Goal: Task Accomplishment & Management: Use online tool/utility

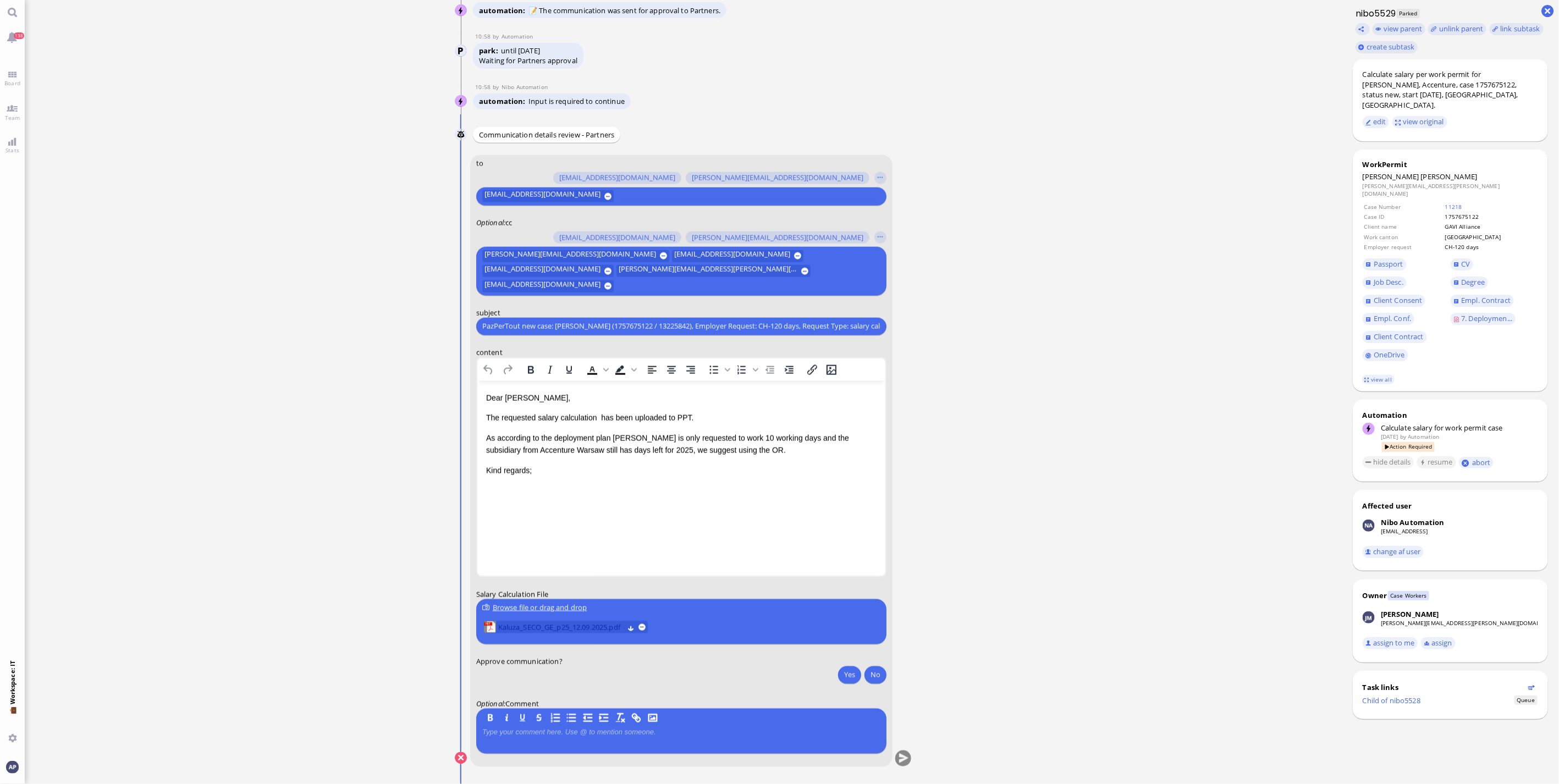
click at [513, 628] on span "Kaluza_SECO_GE_p25_12.09.2025.pdf" at bounding box center [560, 627] width 125 height 12
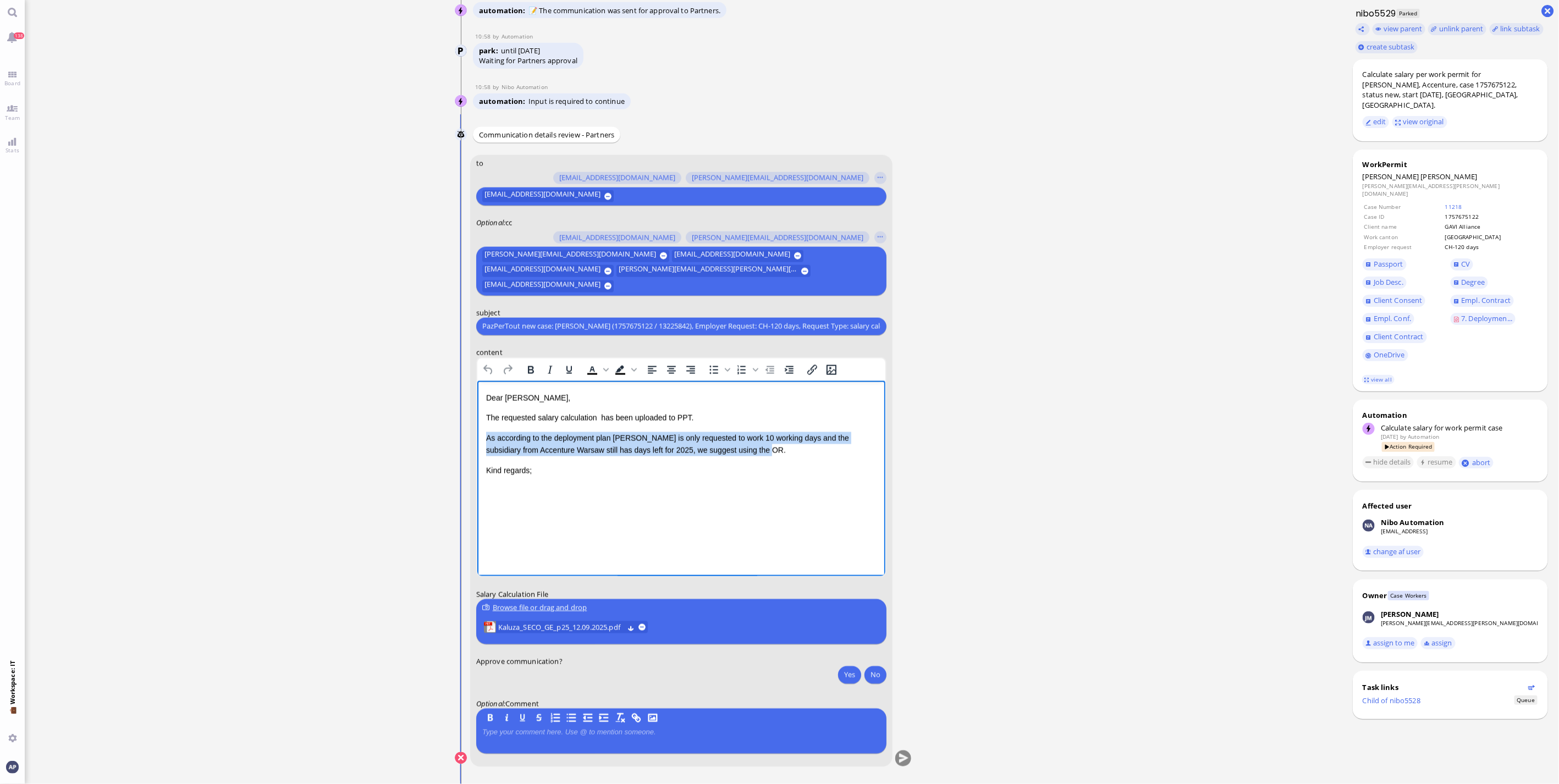
drag, startPoint x: 759, startPoint y: 449, endPoint x: 474, endPoint y: 434, distance: 285.4
click at [477, 434] on html "Dear [PERSON_NAME], The requested salary calculation has been uploaded to PPT. …" at bounding box center [681, 434] width 408 height 106
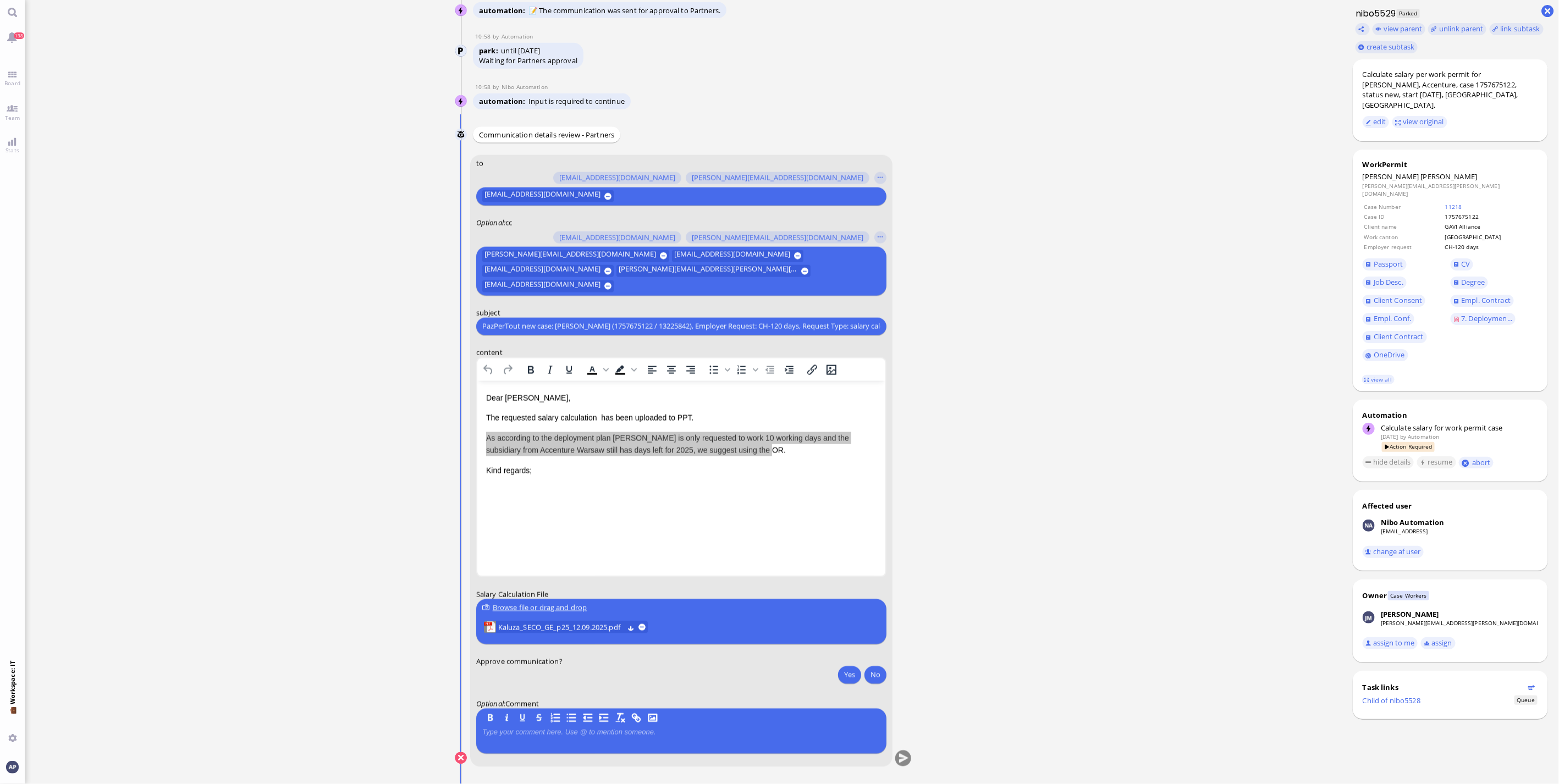
click at [470, 435] on form "to [PERSON_NAME][EMAIL_ADDRESS][DOMAIN_NAME] [DOMAIN_NAME][EMAIL_ADDRESS][DOMAI…" at bounding box center [681, 460] width 423 height 612
click at [758, 439] on p "As according to the deployment plan [PERSON_NAME] is only requested to work 10 …" at bounding box center [680, 443] width 390 height 25
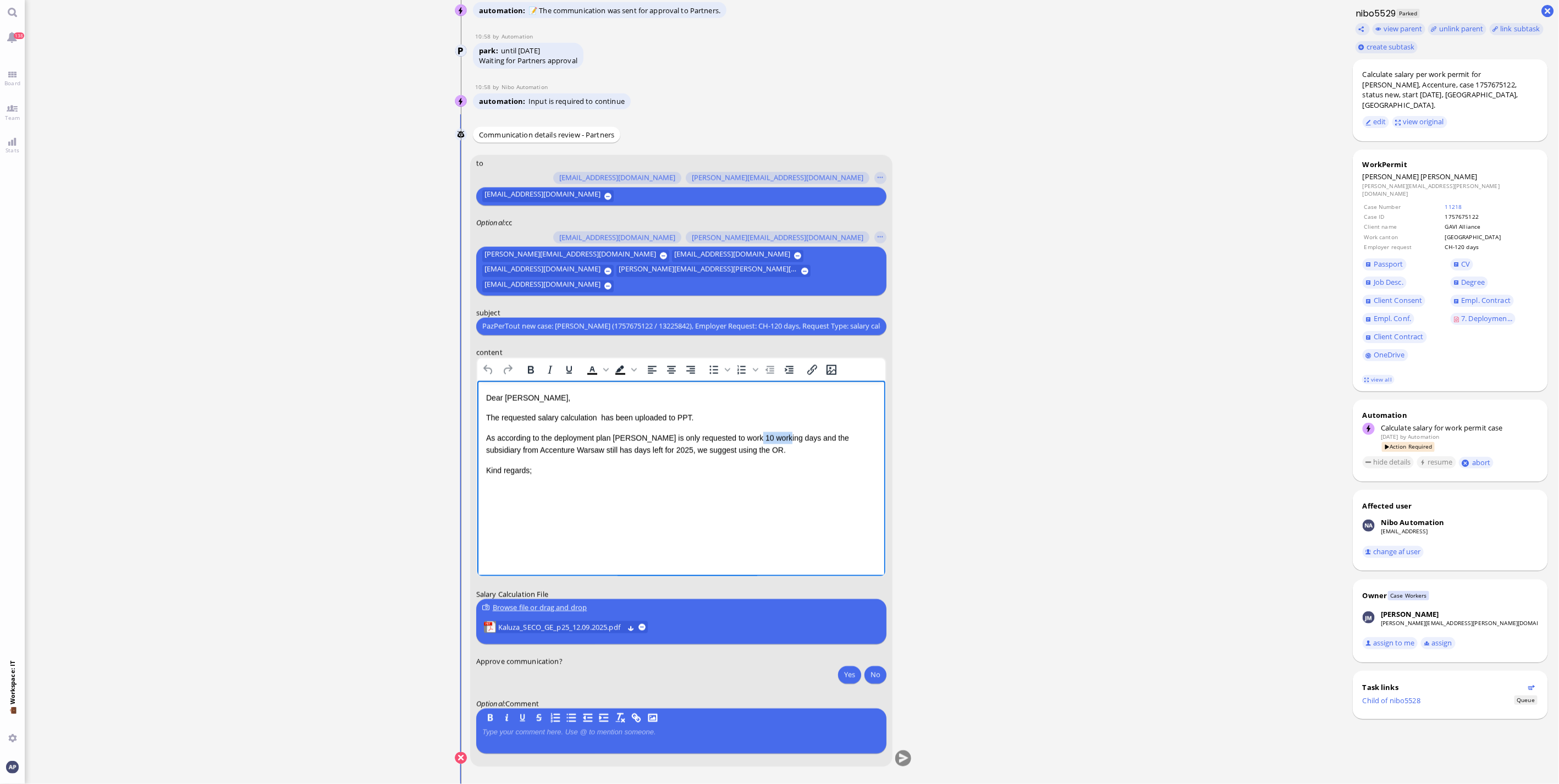
click at [758, 439] on p "As according to the deployment plan [PERSON_NAME] is only requested to work 10 …" at bounding box center [680, 443] width 390 height 25
click at [599, 508] on p "Kind regards;" at bounding box center [680, 514] width 390 height 12
click at [841, 681] on button "Yes" at bounding box center [850, 674] width 23 height 18
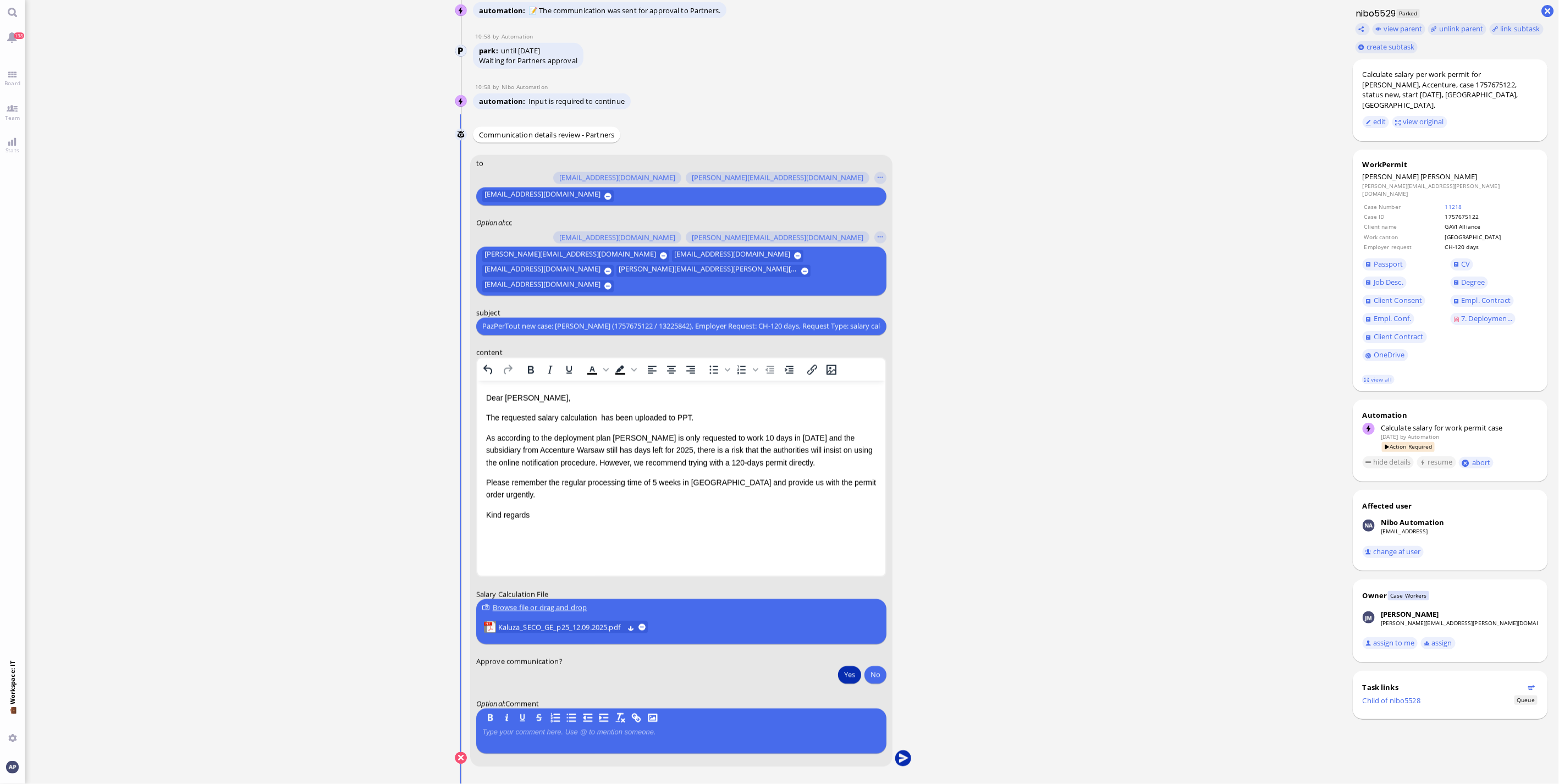
click at [896, 756] on button "submit" at bounding box center [902, 758] width 16 height 16
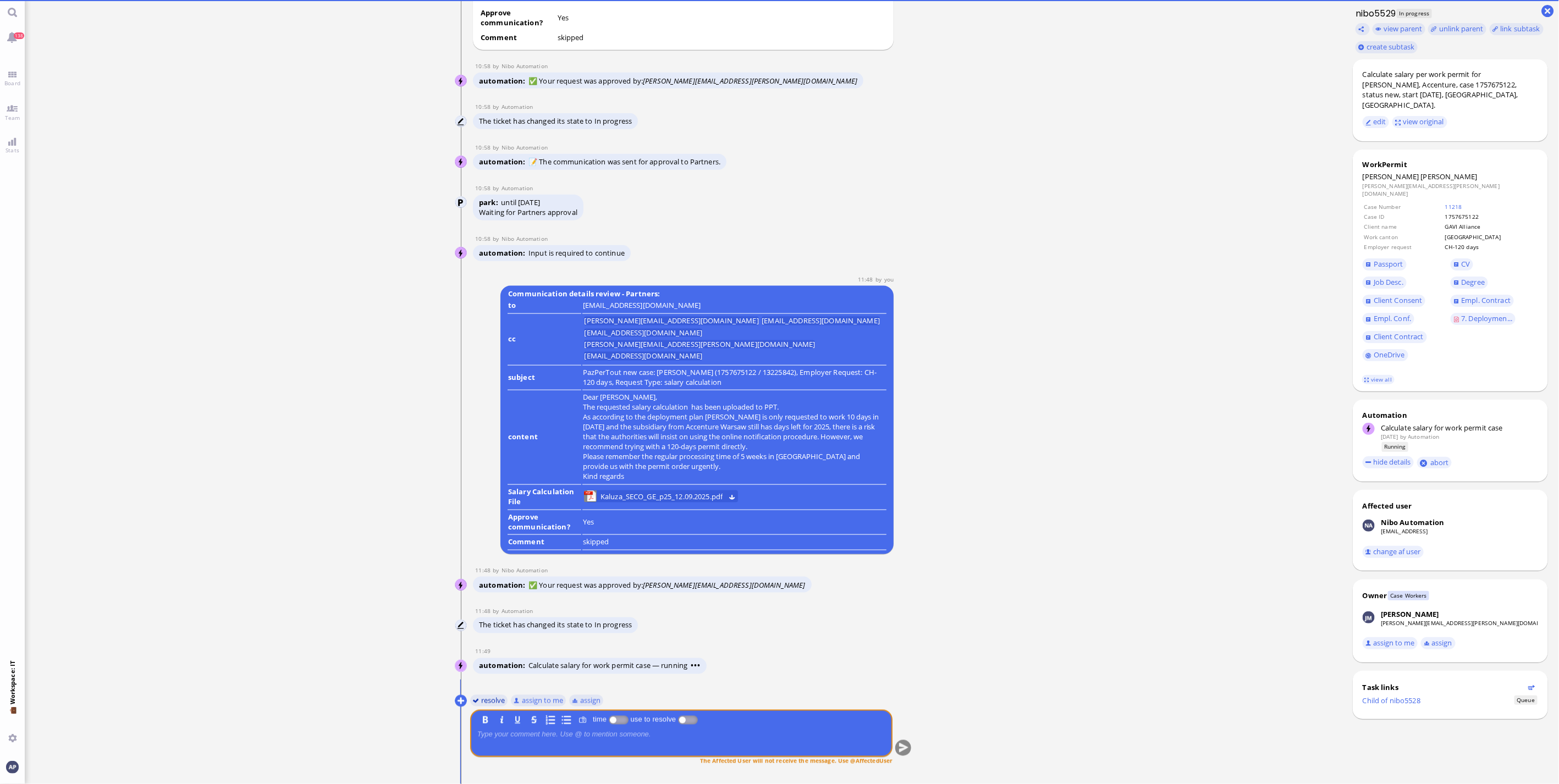
click at [486, 696] on button "resolve" at bounding box center [488, 701] width 38 height 12
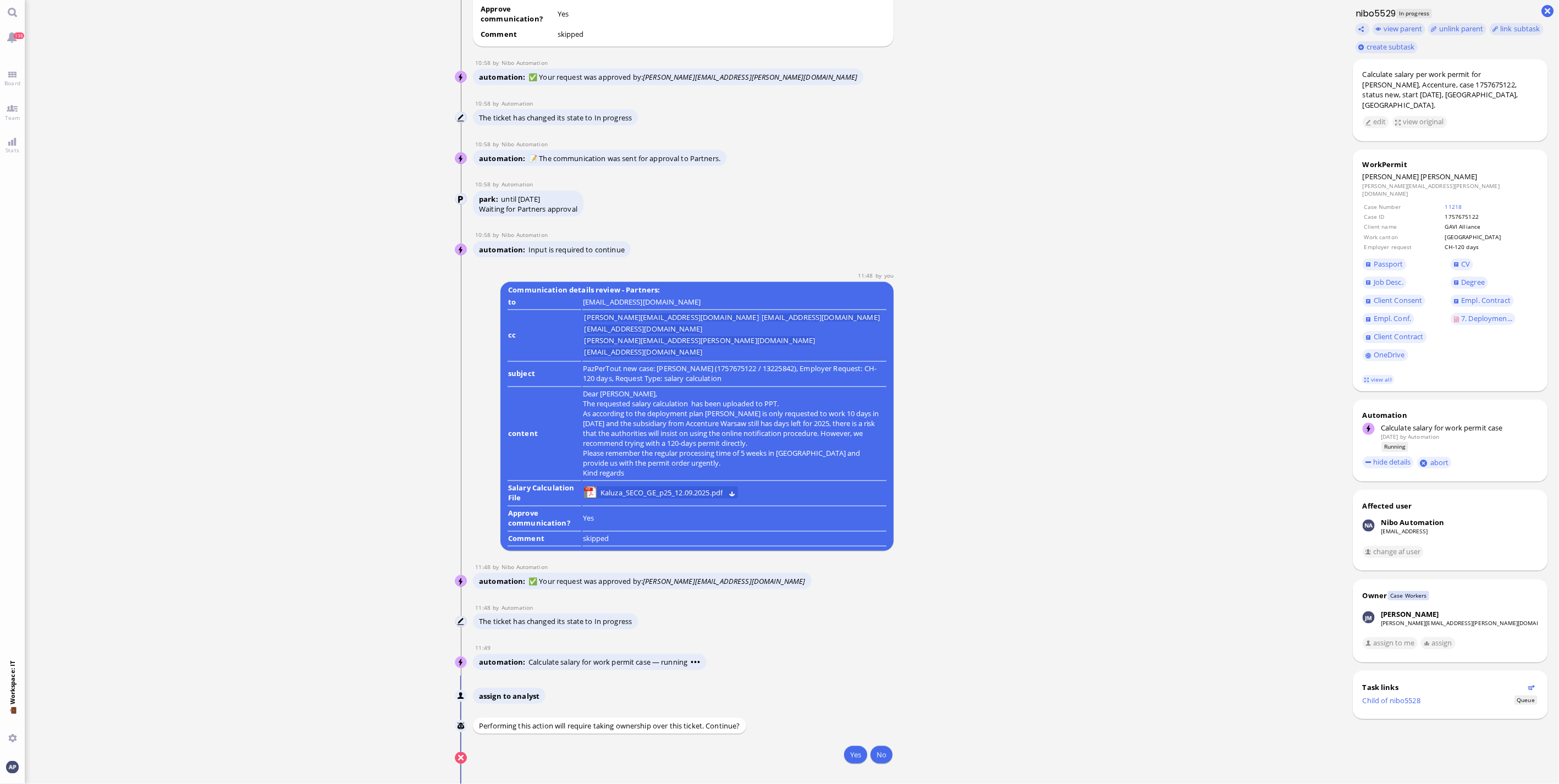
scroll to position [1, 0]
click at [845, 759] on button "Yes" at bounding box center [856, 754] width 23 height 18
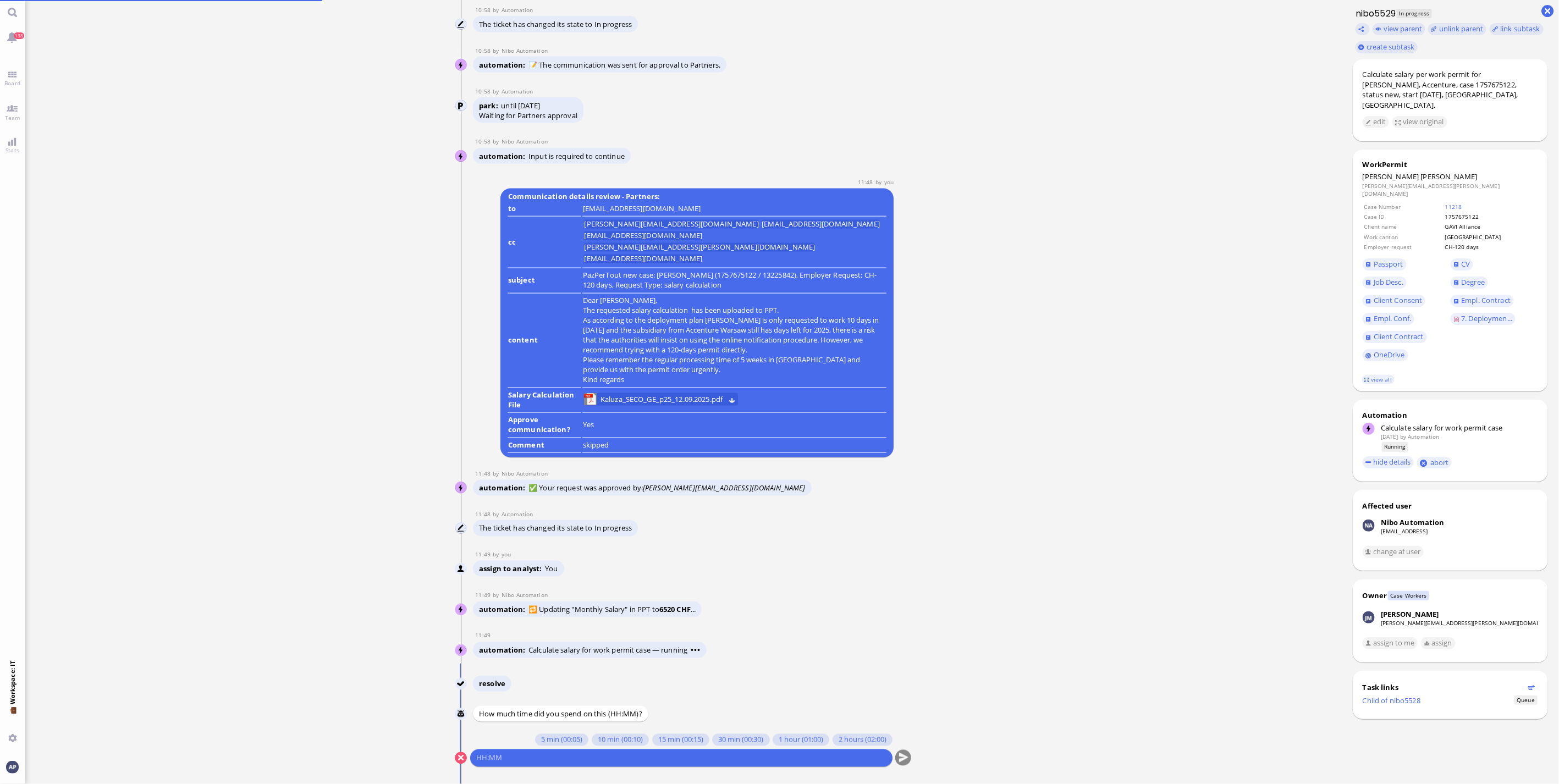
scroll to position [0, 0]
click at [553, 740] on button "5 min (00:05)" at bounding box center [562, 740] width 53 height 12
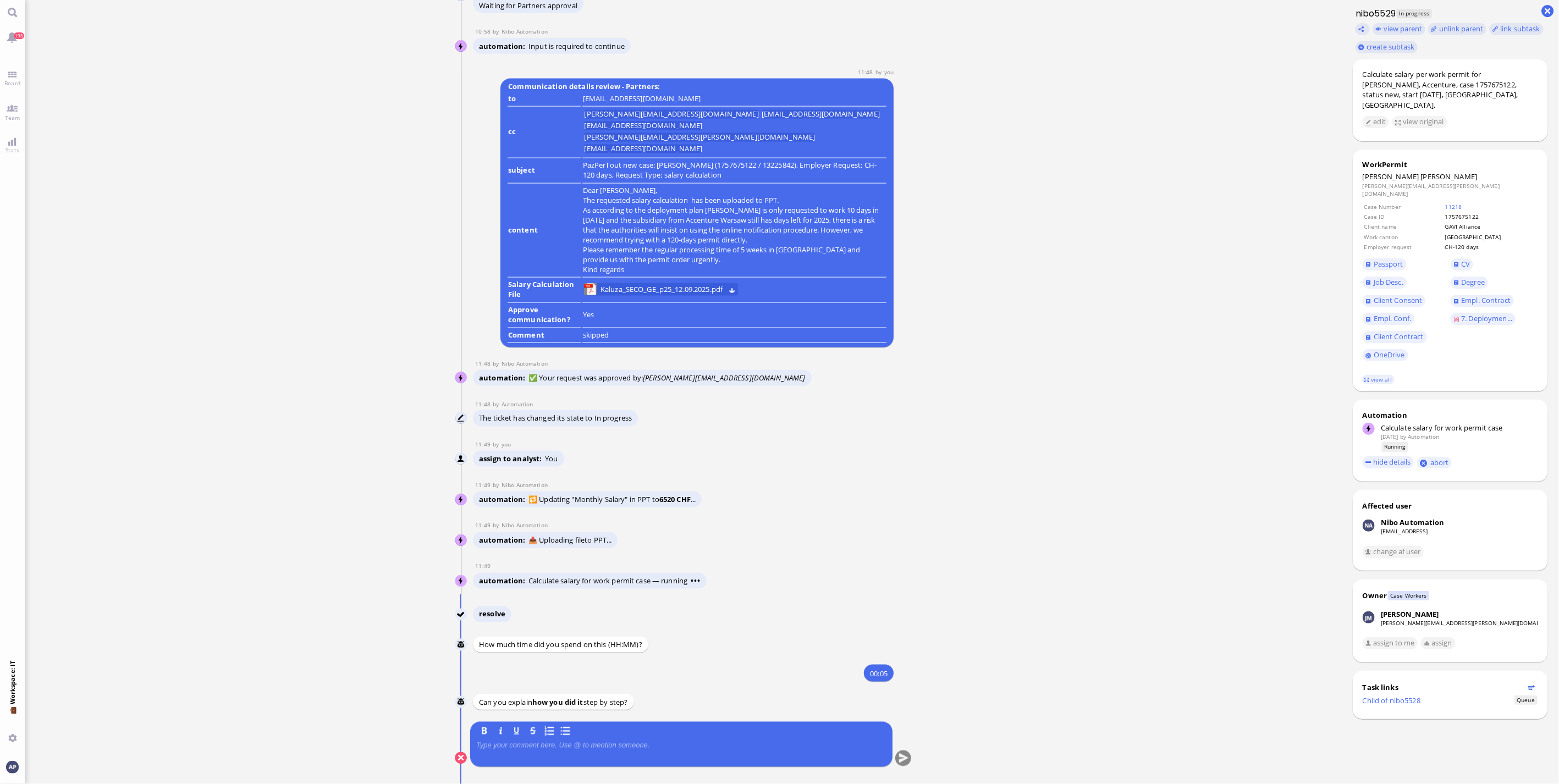
click at [578, 750] on div at bounding box center [681, 753] width 410 height 23
click at [756, 741] on p at bounding box center [681, 745] width 410 height 9
click at [721, 748] on p at bounding box center [681, 745] width 410 height 9
click at [905, 755] on button "submit" at bounding box center [902, 758] width 16 height 16
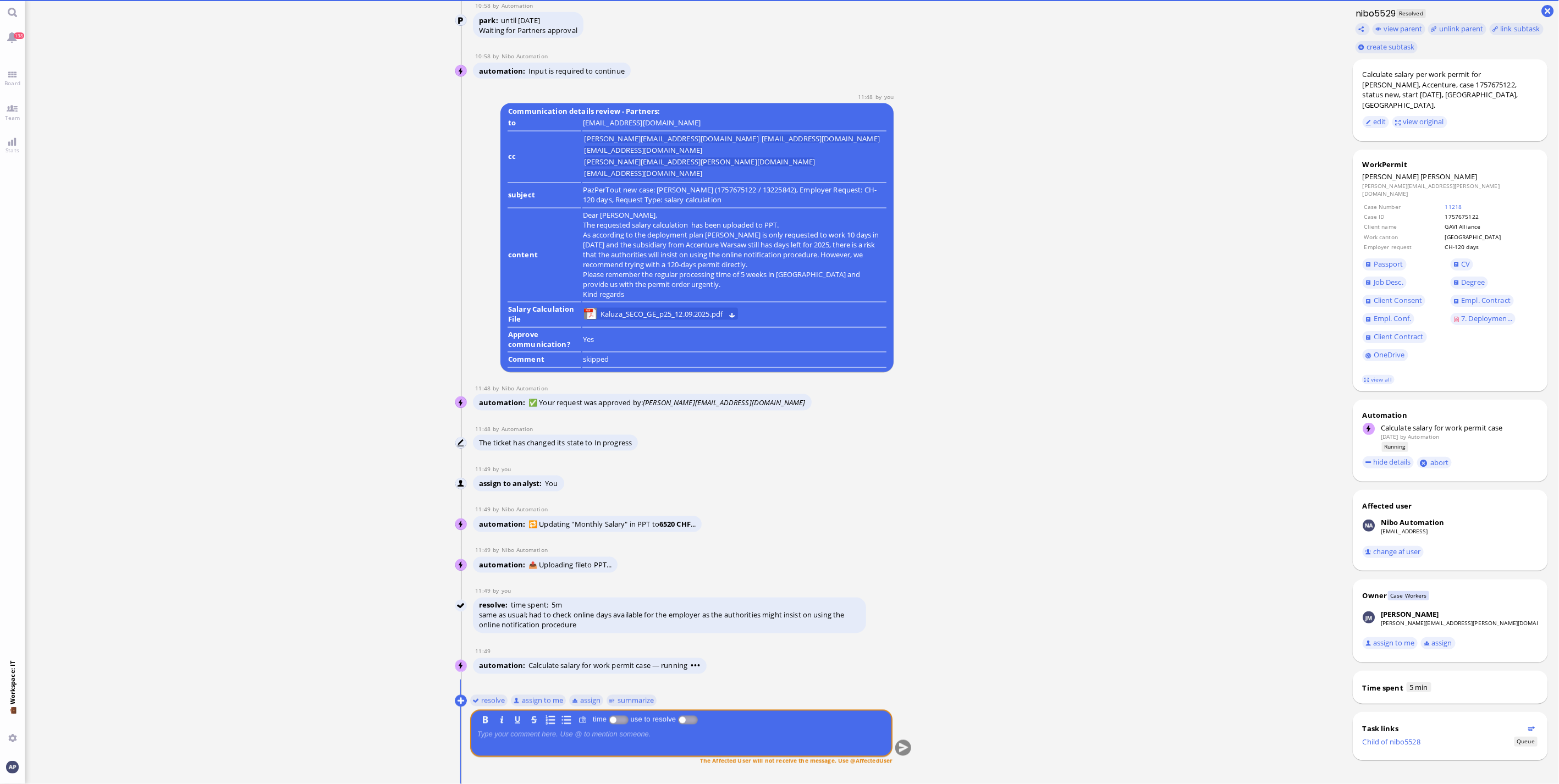
scroll to position [0, 0]
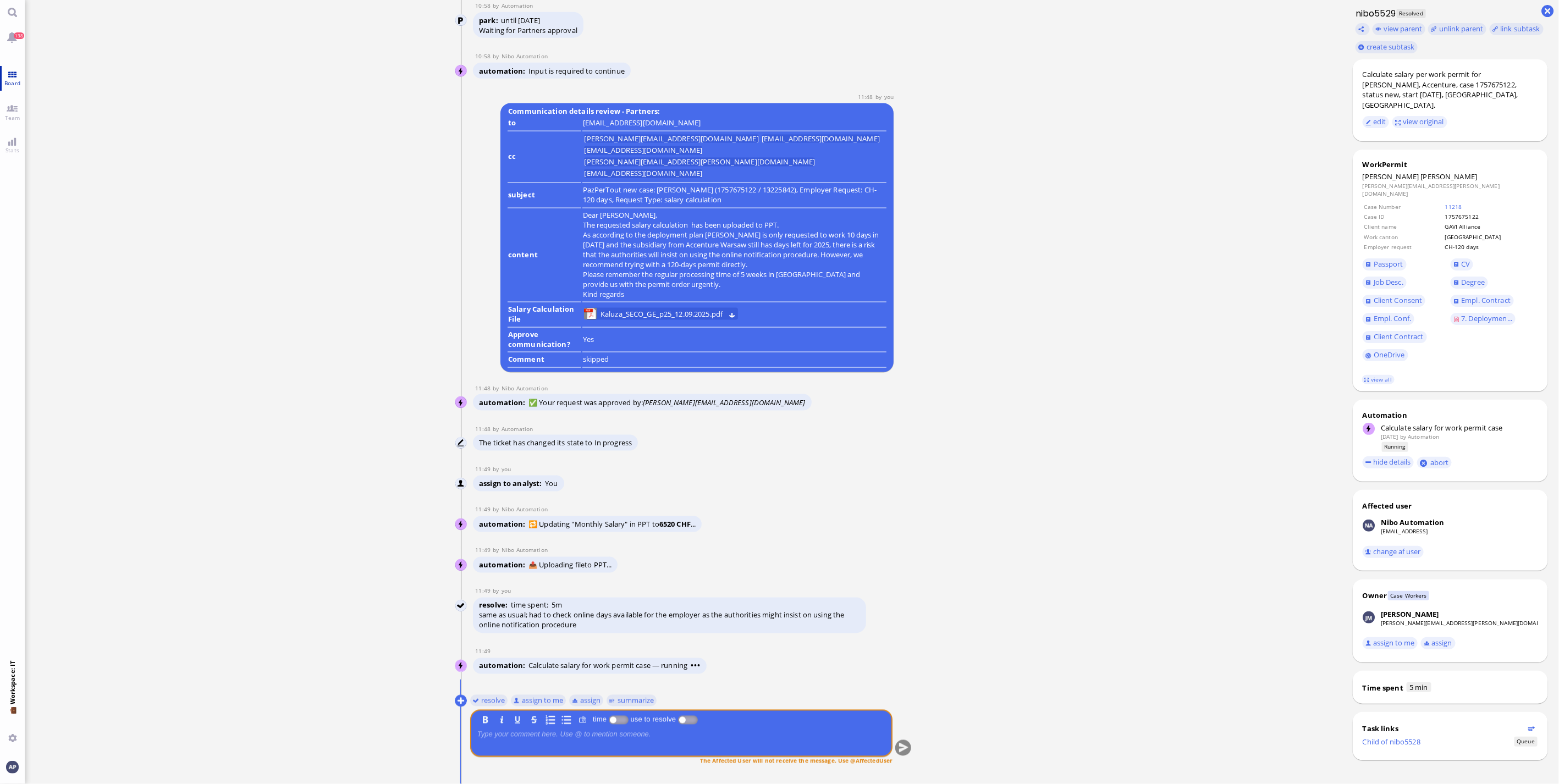
click at [12, 73] on link "Board" at bounding box center [12, 78] width 25 height 25
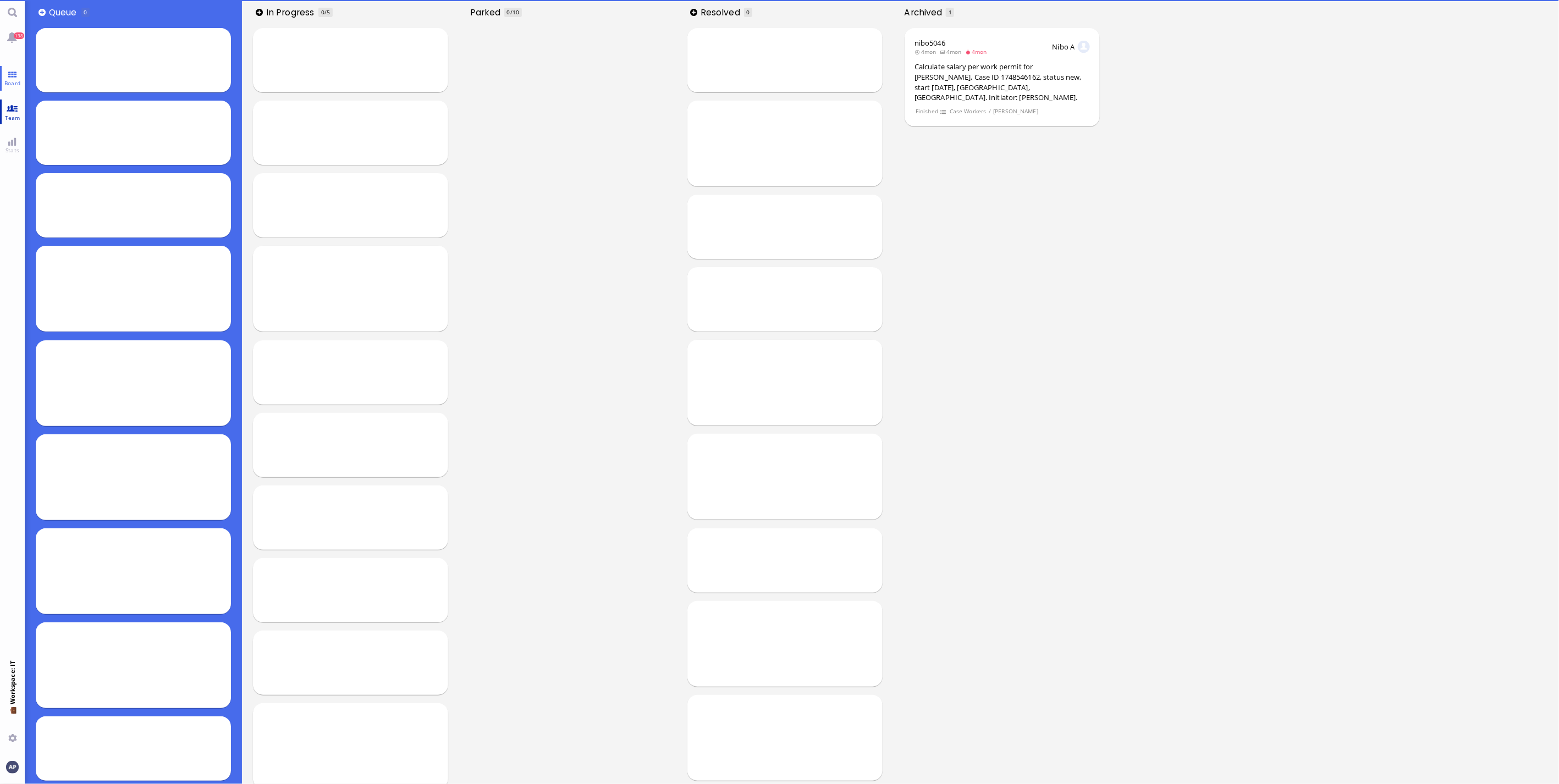
click at [3, 112] on link "Team" at bounding box center [12, 111] width 25 height 25
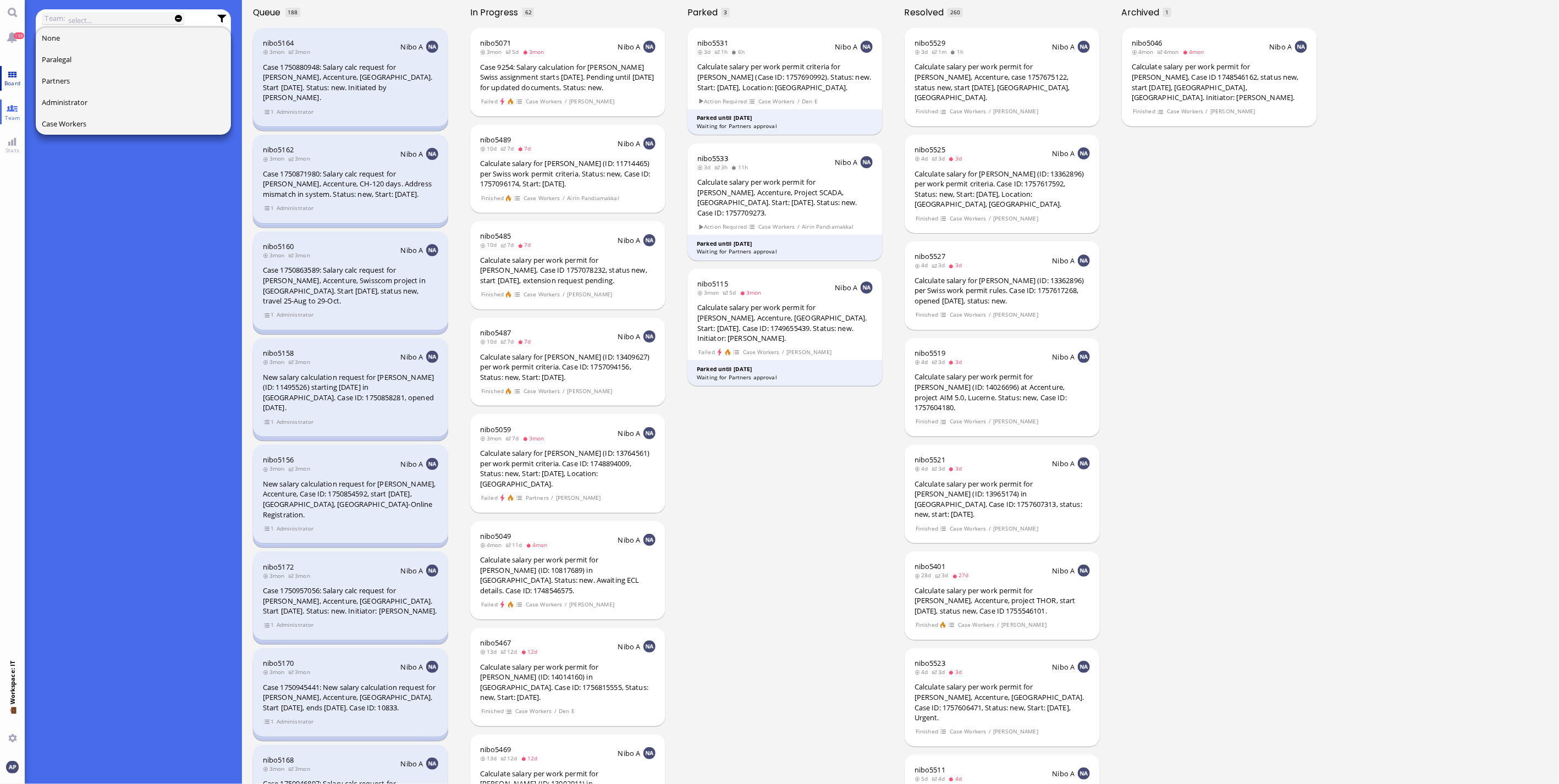
click at [4, 70] on link "Board" at bounding box center [12, 78] width 25 height 25
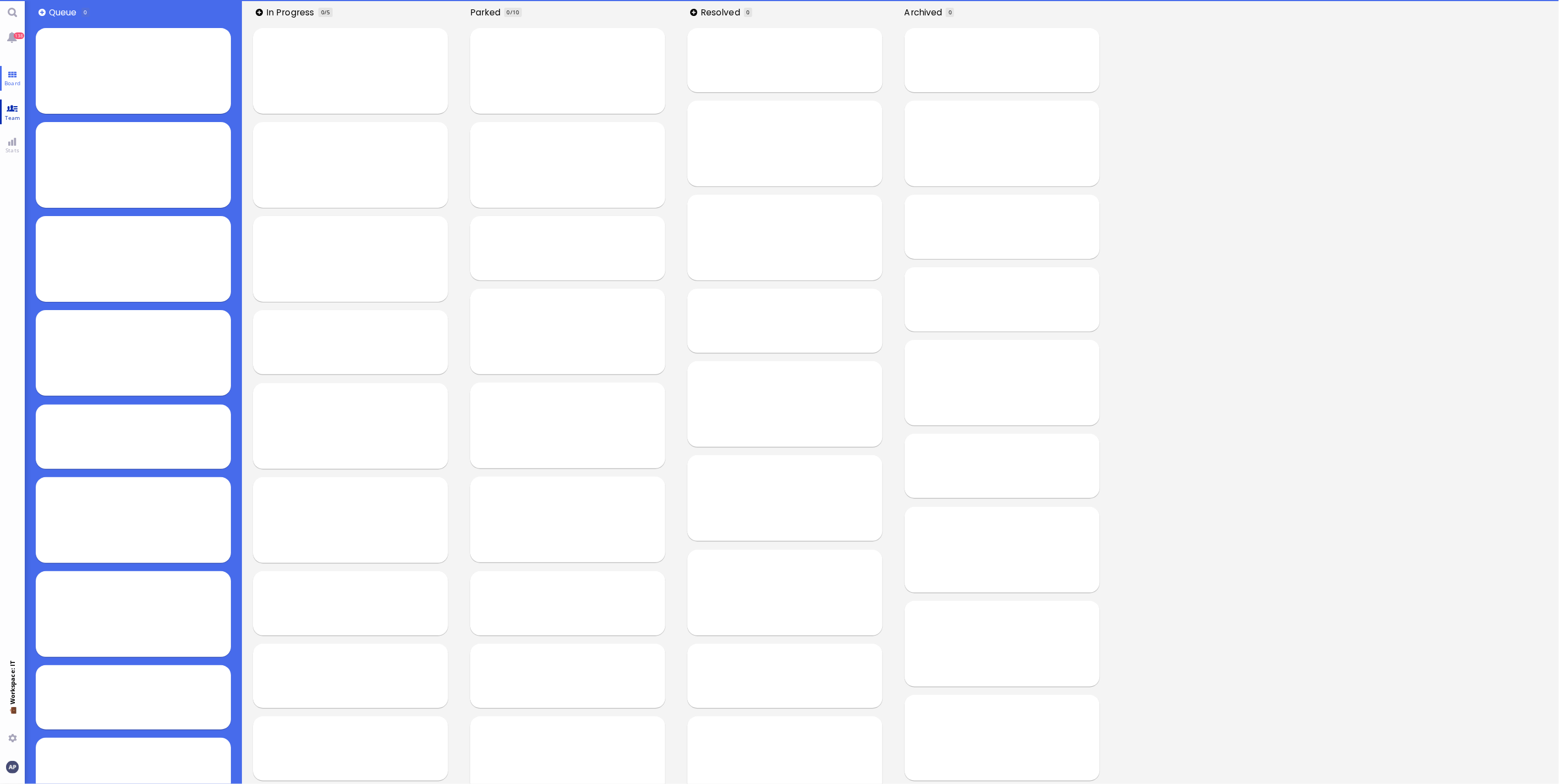
click at [12, 103] on link "Team" at bounding box center [12, 111] width 25 height 25
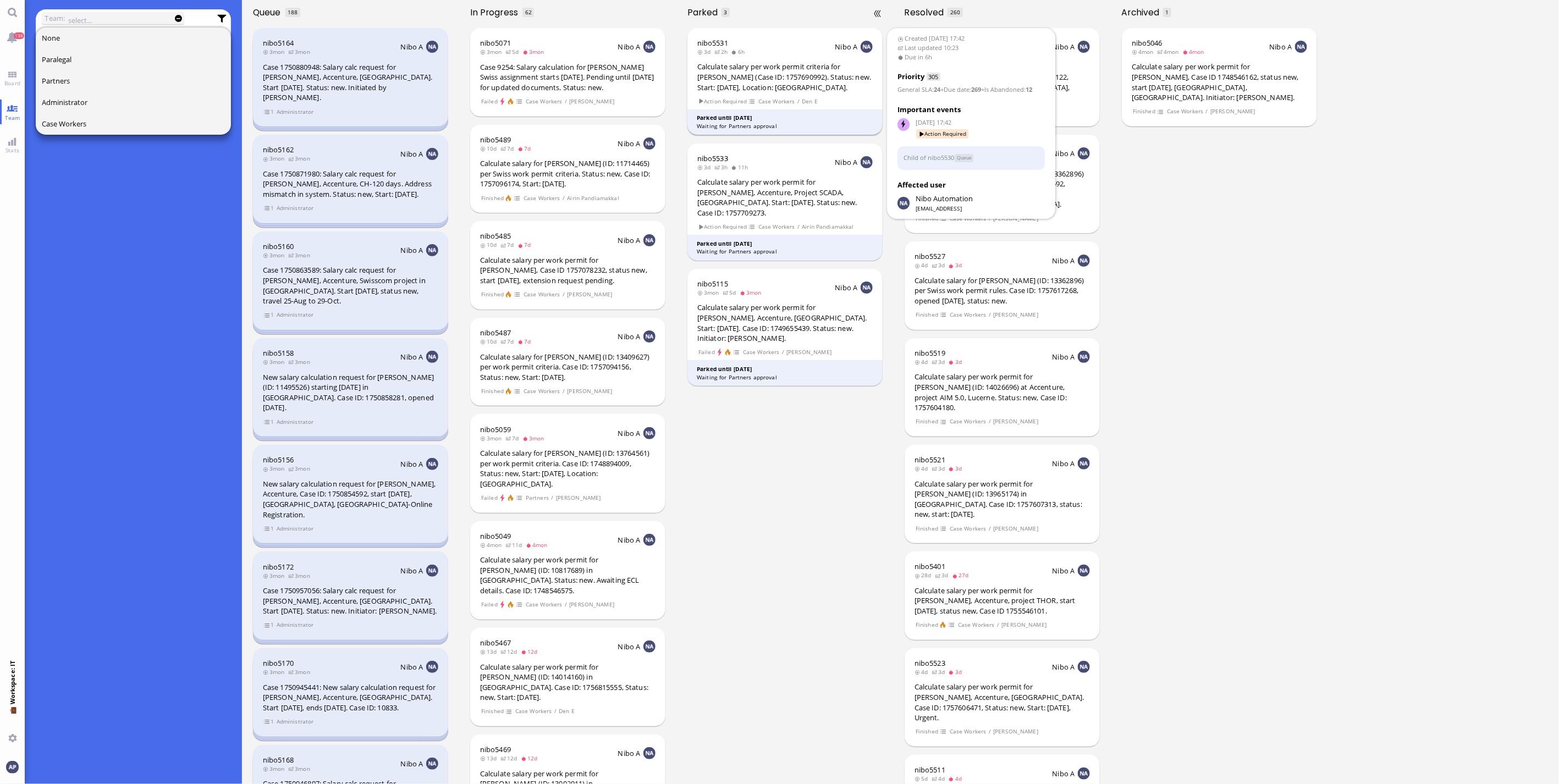
click at [806, 89] on div "Calculate salary per work permit criteria for [PERSON_NAME] (Case ID: 175769099…" at bounding box center [785, 77] width 176 height 31
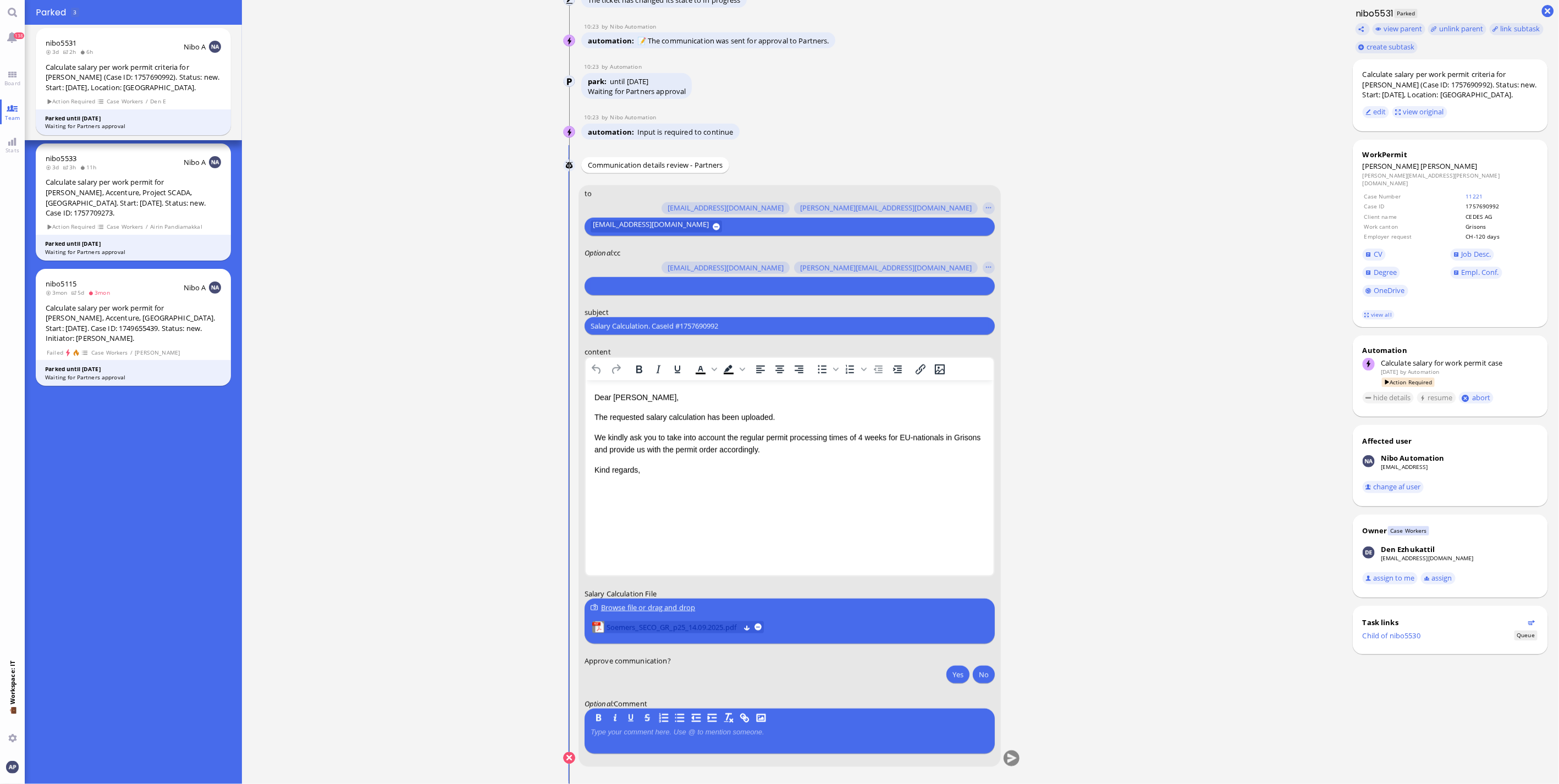
click at [636, 627] on span "Soemers_SECO_GR_p25_14.09.2025.pdf" at bounding box center [673, 627] width 133 height 12
click at [643, 283] on input "text" at bounding box center [788, 286] width 395 height 11
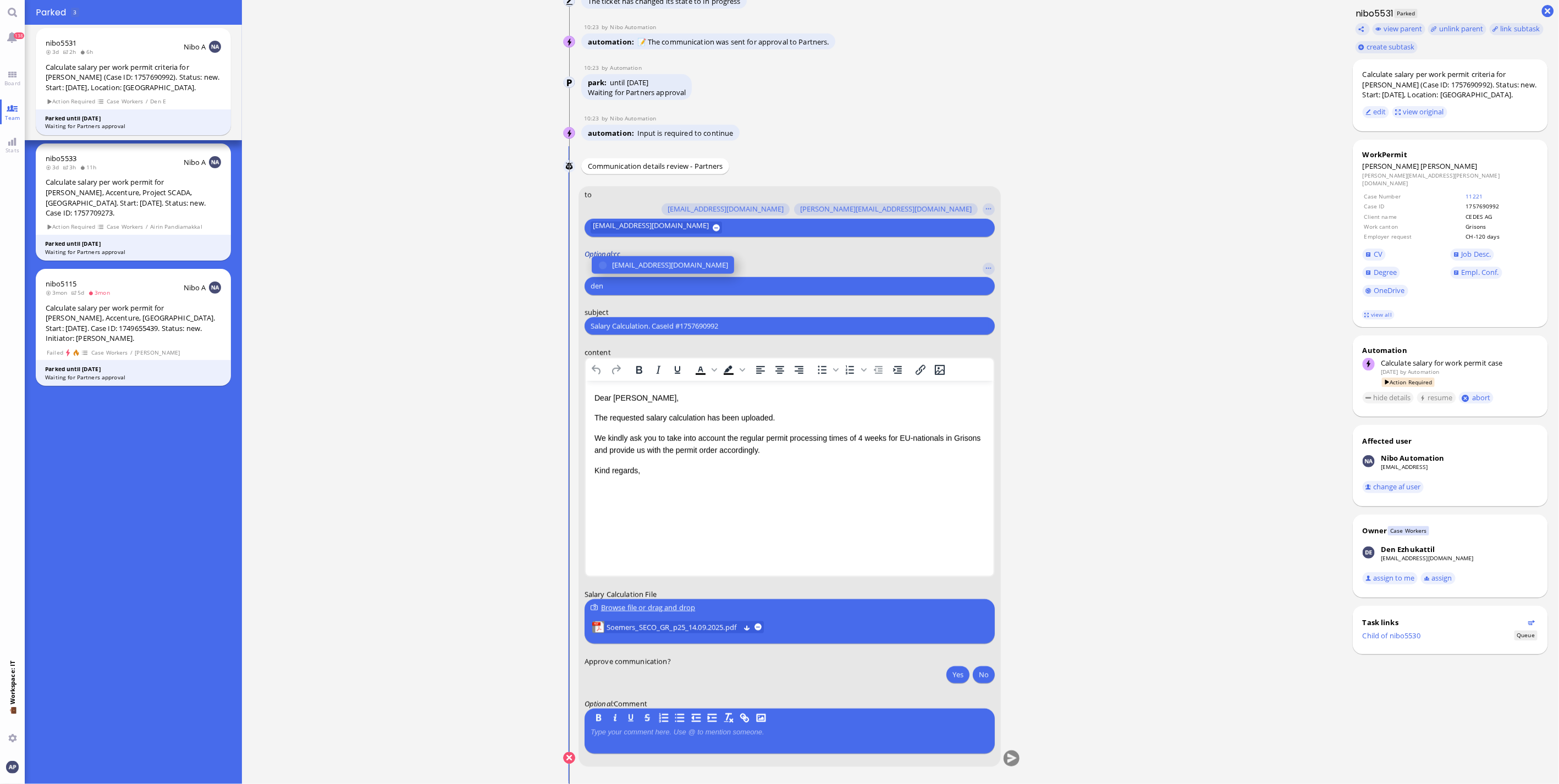
type input "den"
click at [682, 253] on label "Optional : cc" at bounding box center [790, 254] width 410 height 10
click at [654, 292] on input "den" at bounding box center [788, 286] width 395 height 11
click at [657, 271] on span "[EMAIL_ADDRESS][DOMAIN_NAME]" at bounding box center [670, 265] width 116 height 11
type input "airi"
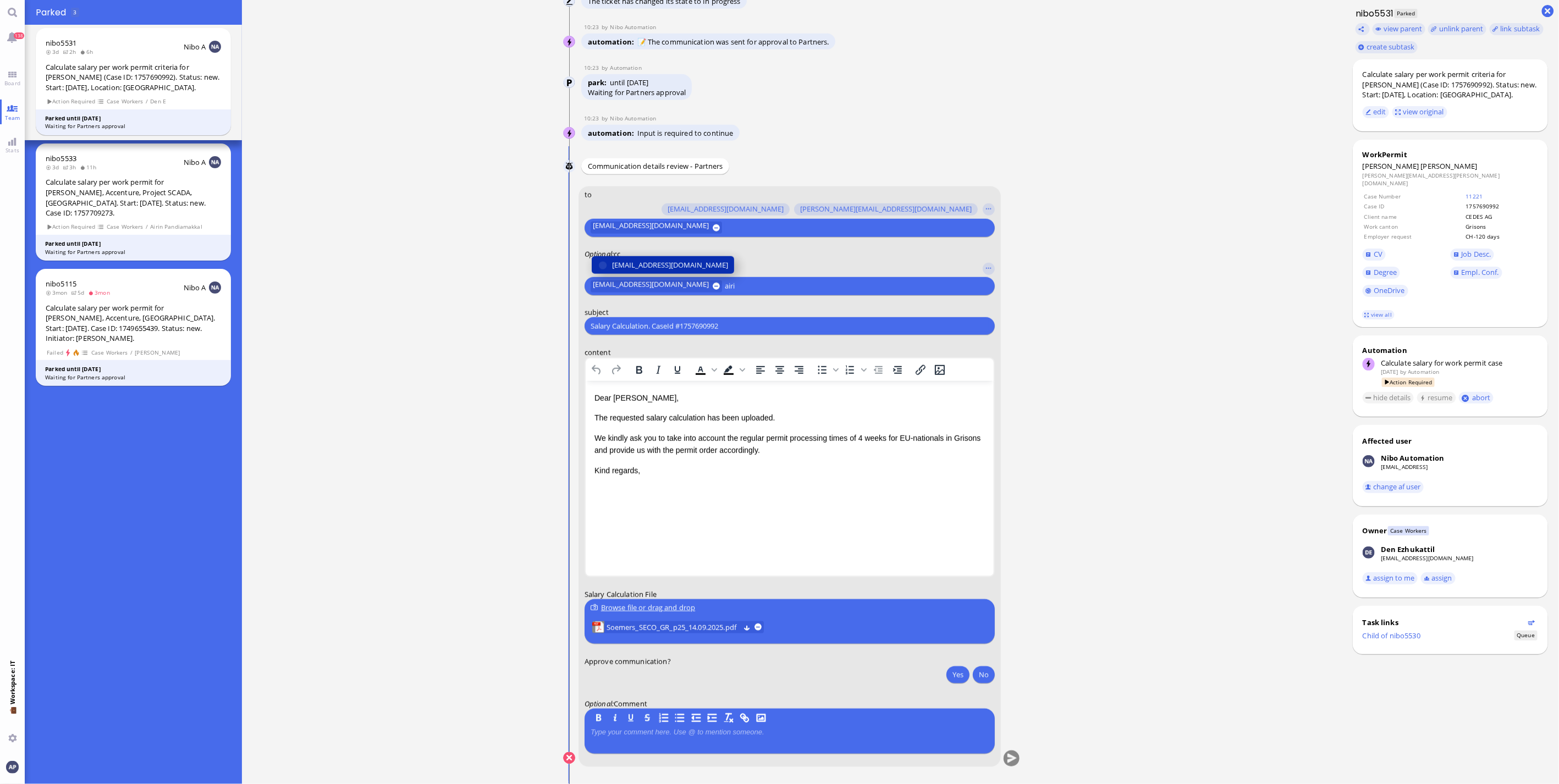
click at [657, 271] on span "[EMAIL_ADDRESS][DOMAIN_NAME]" at bounding box center [670, 265] width 116 height 11
type input "[PERSON_NAME]"
click at [657, 271] on span "[PERSON_NAME][EMAIL_ADDRESS][PERSON_NAME][DOMAIN_NAME]" at bounding box center [725, 265] width 227 height 11
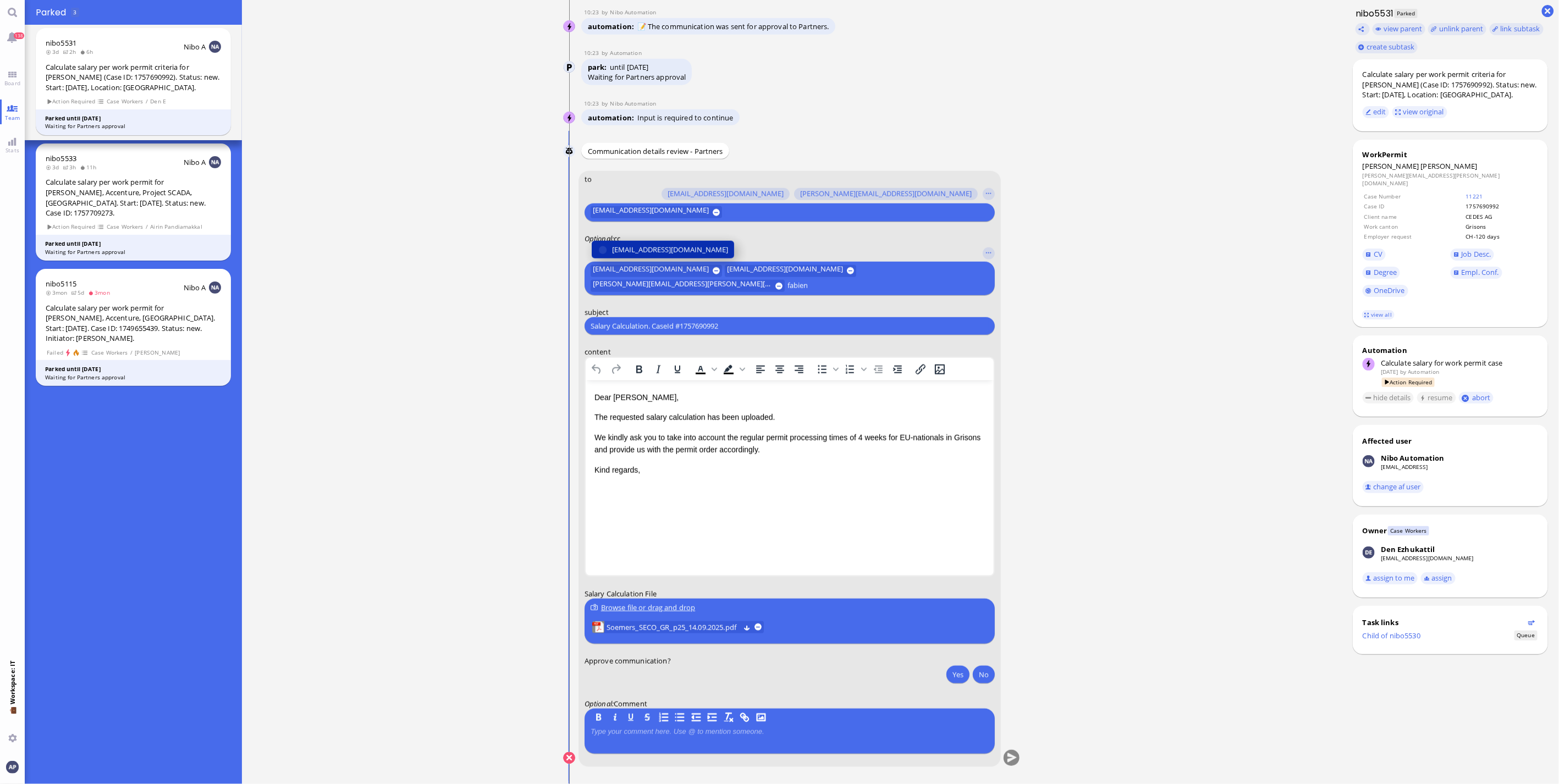
type input "fabien"
click at [632, 250] on span "[EMAIL_ADDRESS][DOMAIN_NAME]" at bounding box center [670, 249] width 116 height 11
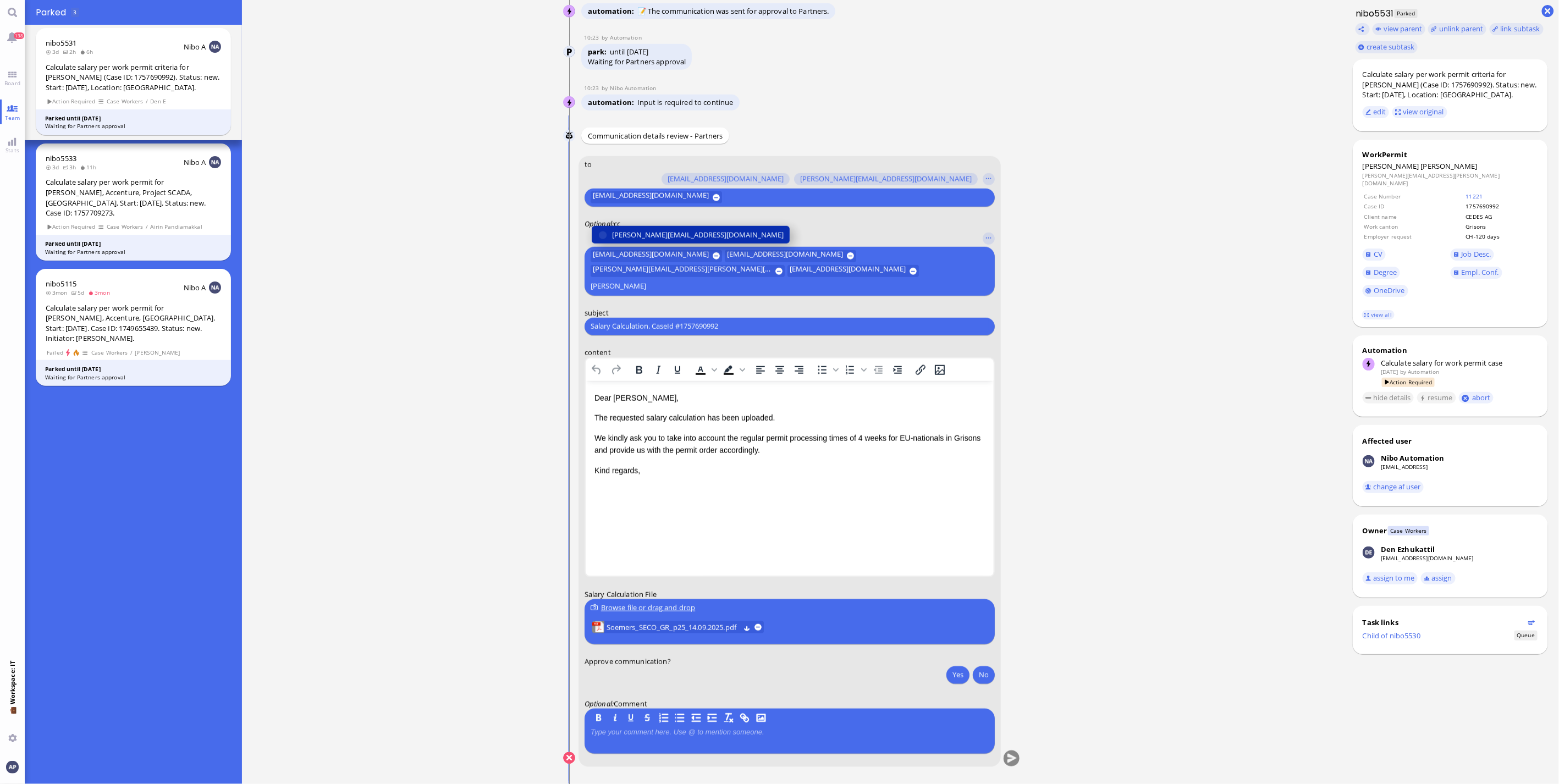
type input "[PERSON_NAME]"
click at [631, 244] on button "[PERSON_NAME][EMAIL_ADDRESS][DOMAIN_NAME]" at bounding box center [691, 234] width 198 height 18
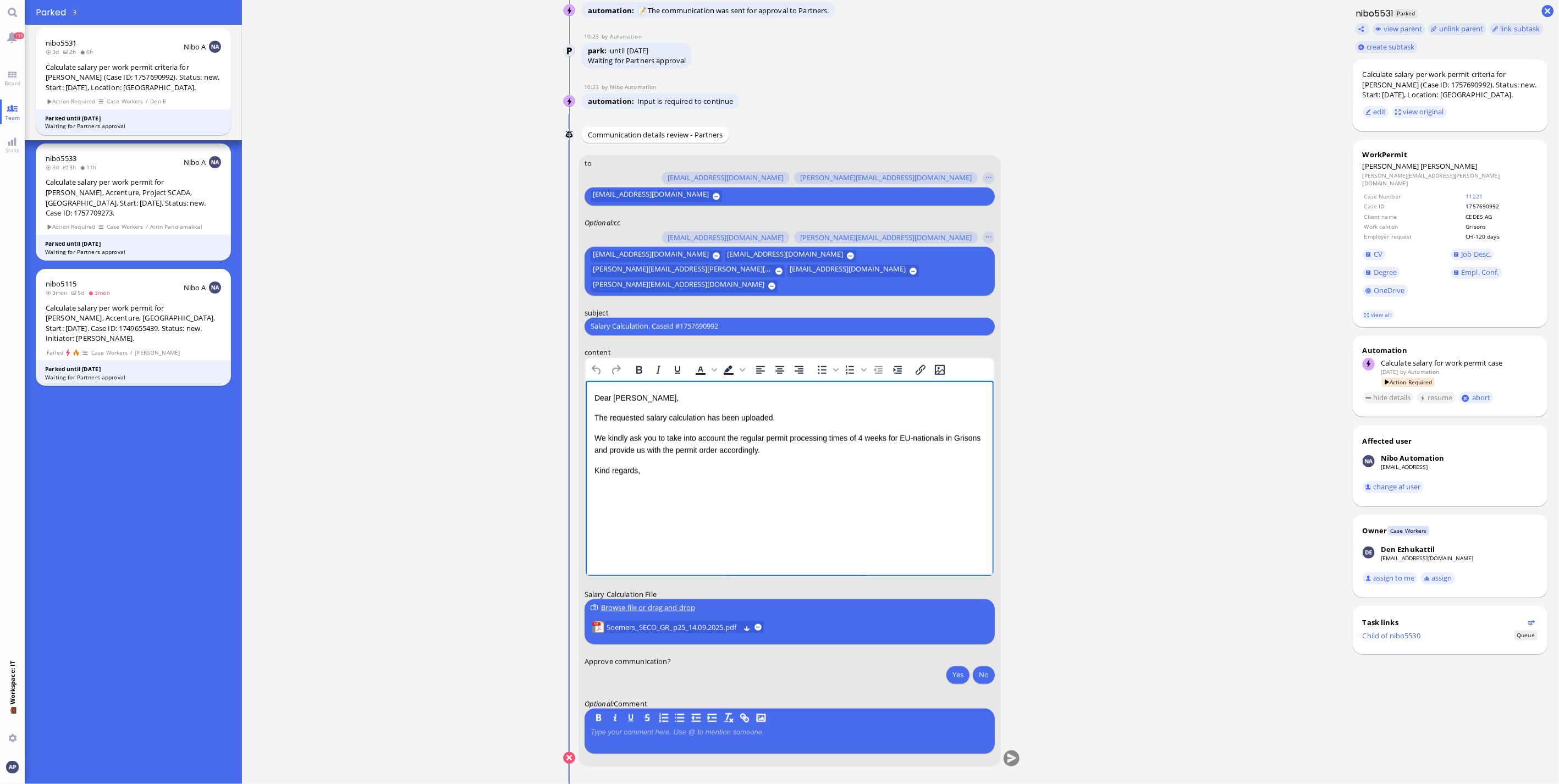
drag, startPoint x: 704, startPoint y: 434, endPoint x: 825, endPoint y: 452, distance: 122.3
click at [825, 452] on p "We kindly ask you to take into account the regular permit processing times of 4…" at bounding box center [789, 443] width 390 height 25
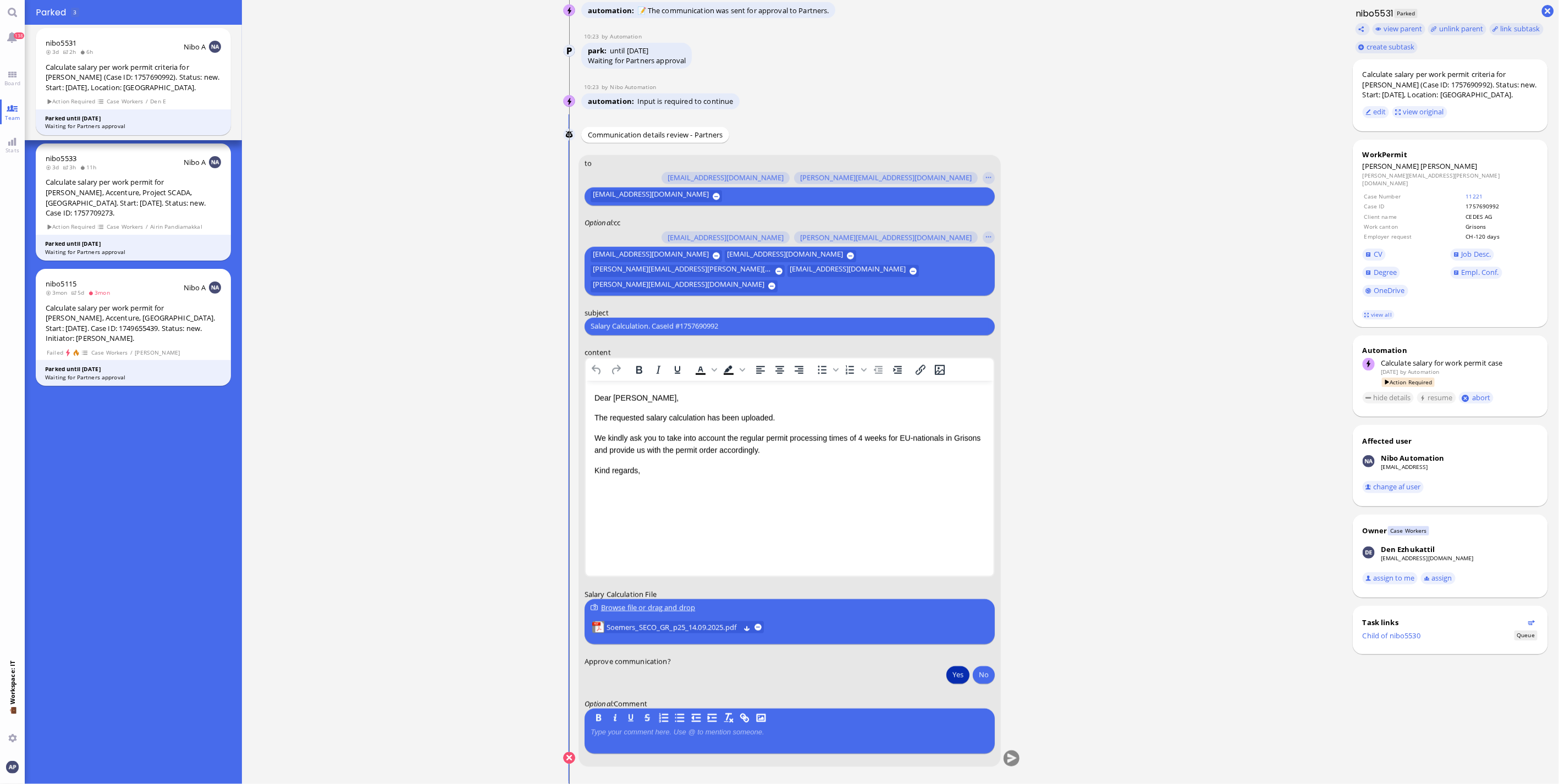
click at [951, 677] on button "Yes" at bounding box center [958, 674] width 23 height 18
click at [684, 327] on input "Salary Calculation. CaseId #1757690992" at bounding box center [790, 326] width 398 height 11
paste input "PazPerTout new case: [PERSON_NAME] (1757690992 / 11868815), Employer Request: C…"
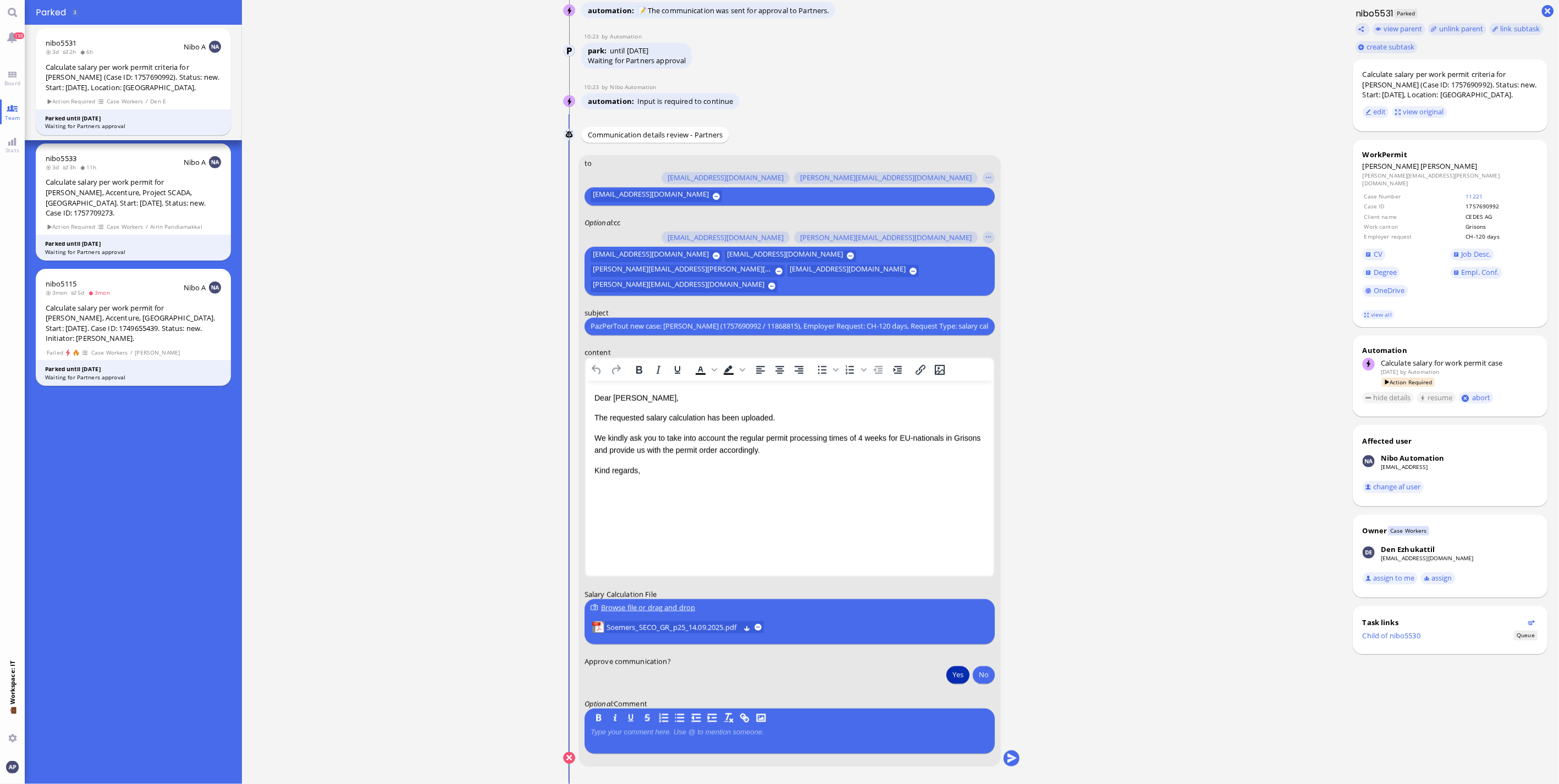
scroll to position [0, 38]
click at [611, 325] on input "PazPerTout new case: [PERSON_NAME] (1757690992 / 11868815), Employer Request: C…" at bounding box center [790, 326] width 398 height 11
type input "AW: PazPerTout new case: [PERSON_NAME] (1757690992 / 11868815), Employer Reques…"
click at [591, 190] on button "[EMAIL_ADDRESS][DOMAIN_NAME]" at bounding box center [656, 196] width 131 height 12
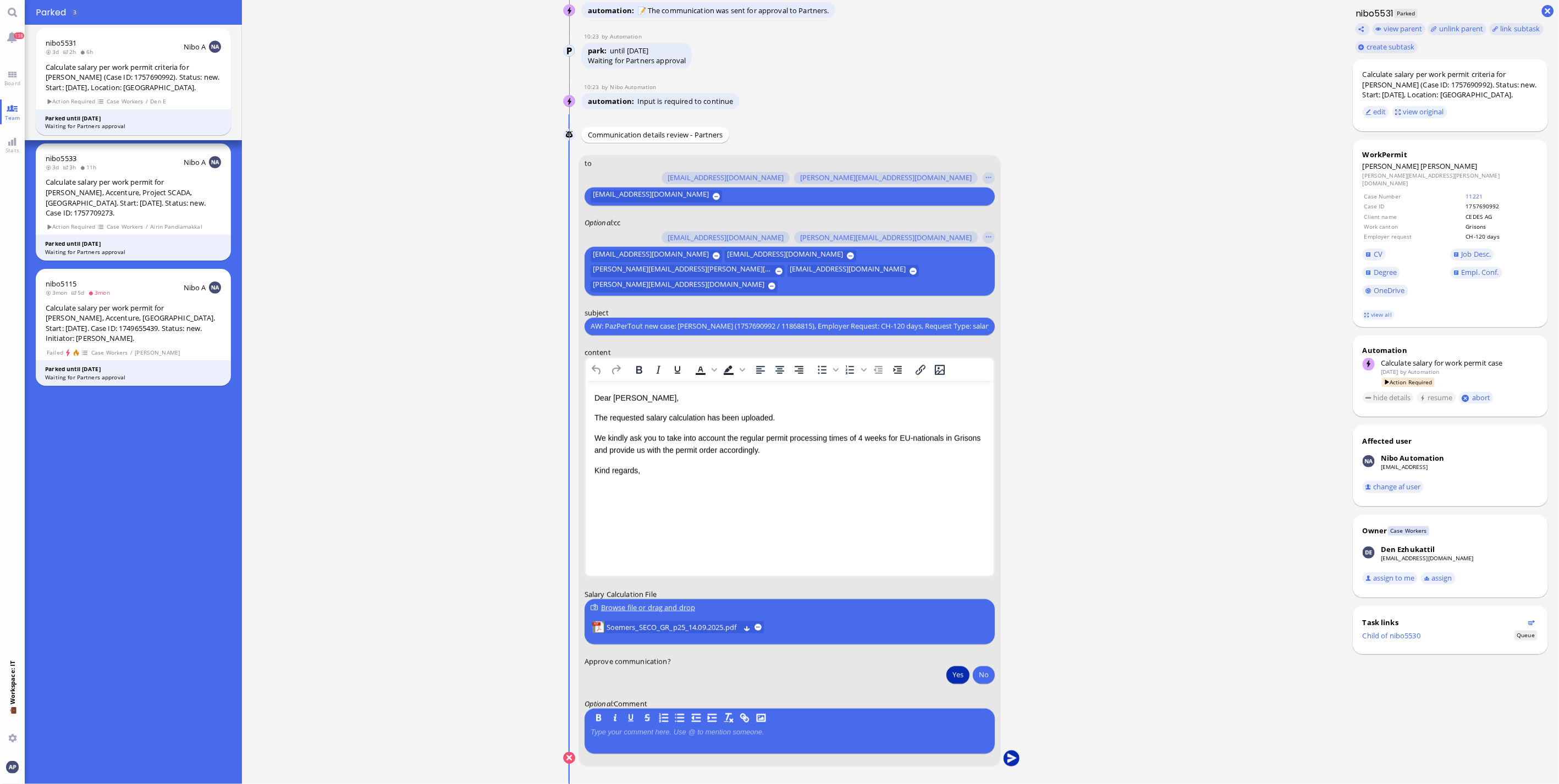
click at [1014, 760] on button "submit" at bounding box center [1011, 758] width 16 height 16
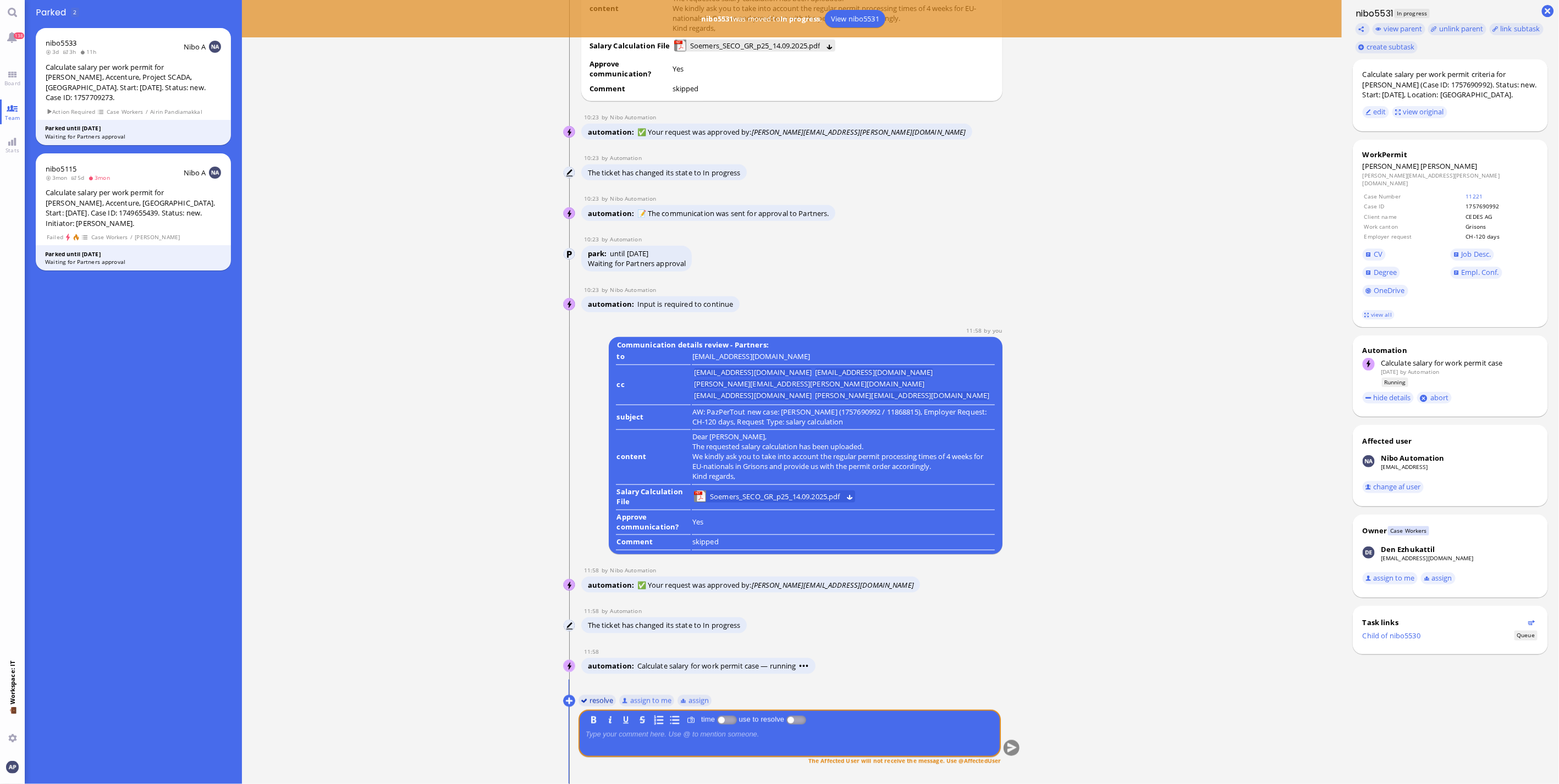
click at [587, 699] on button "resolve" at bounding box center [597, 701] width 38 height 12
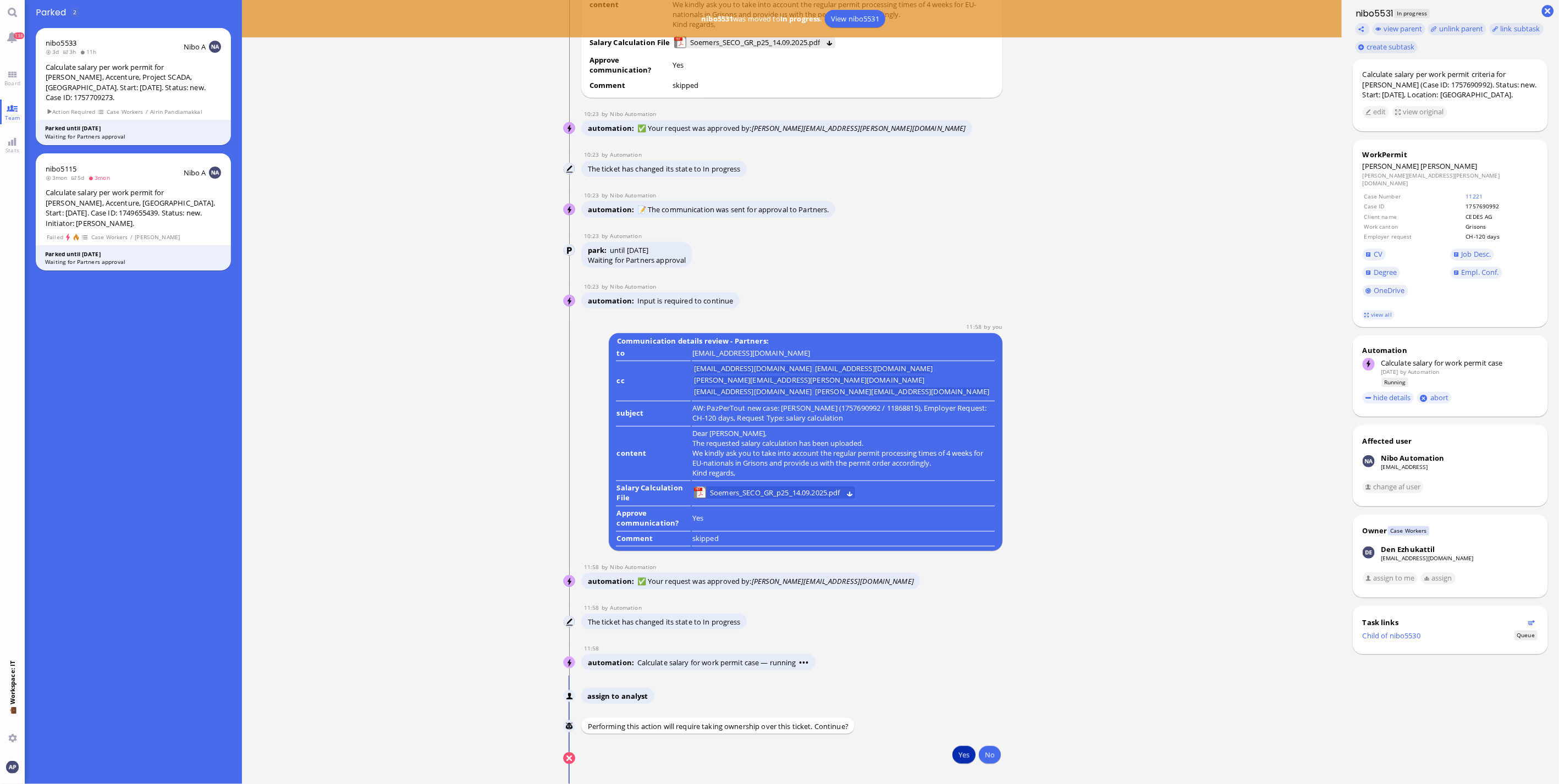
click at [959, 755] on button "Yes" at bounding box center [964, 754] width 23 height 18
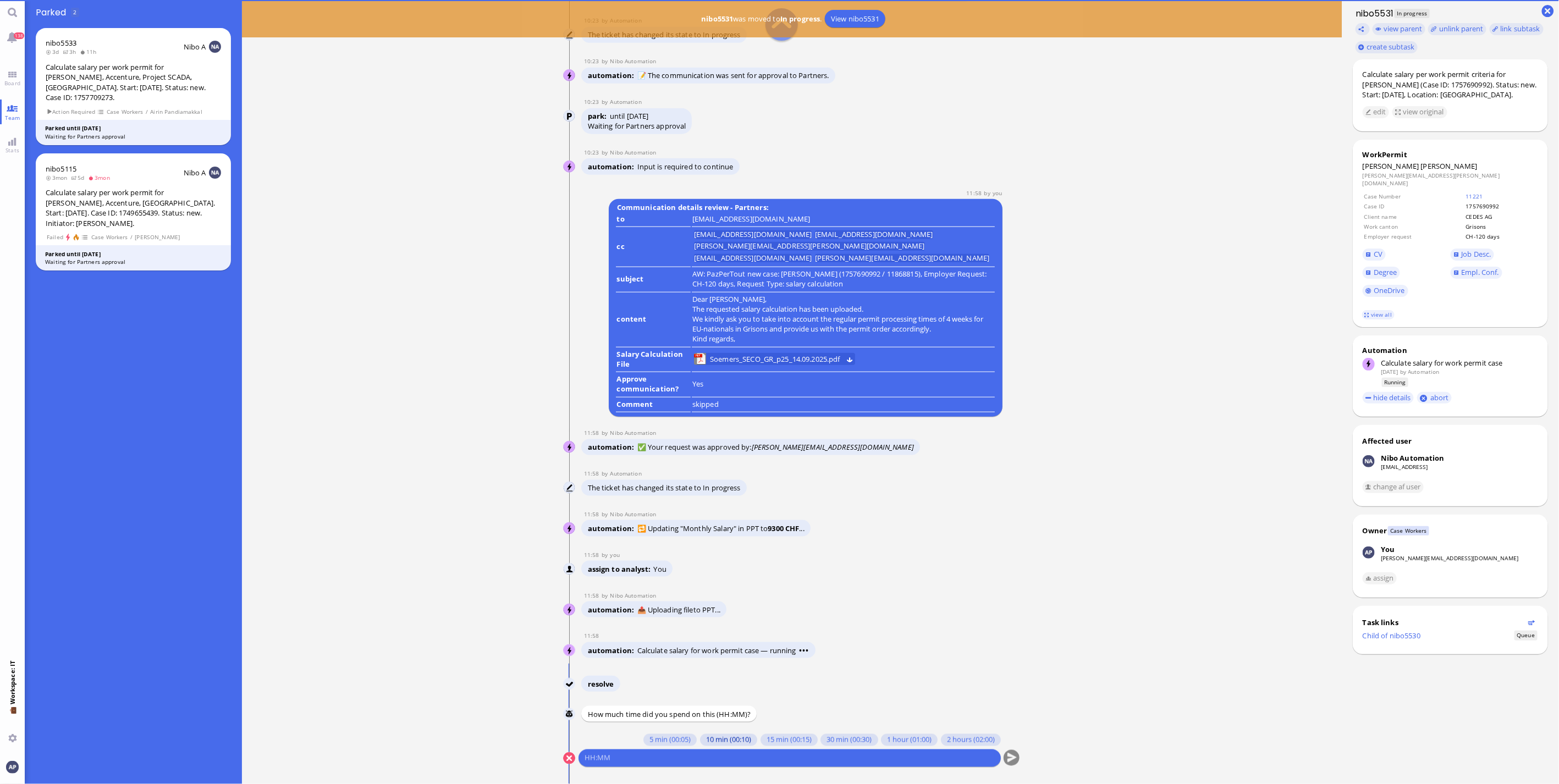
click at [712, 739] on button "10 min (00:10)" at bounding box center [729, 740] width 57 height 12
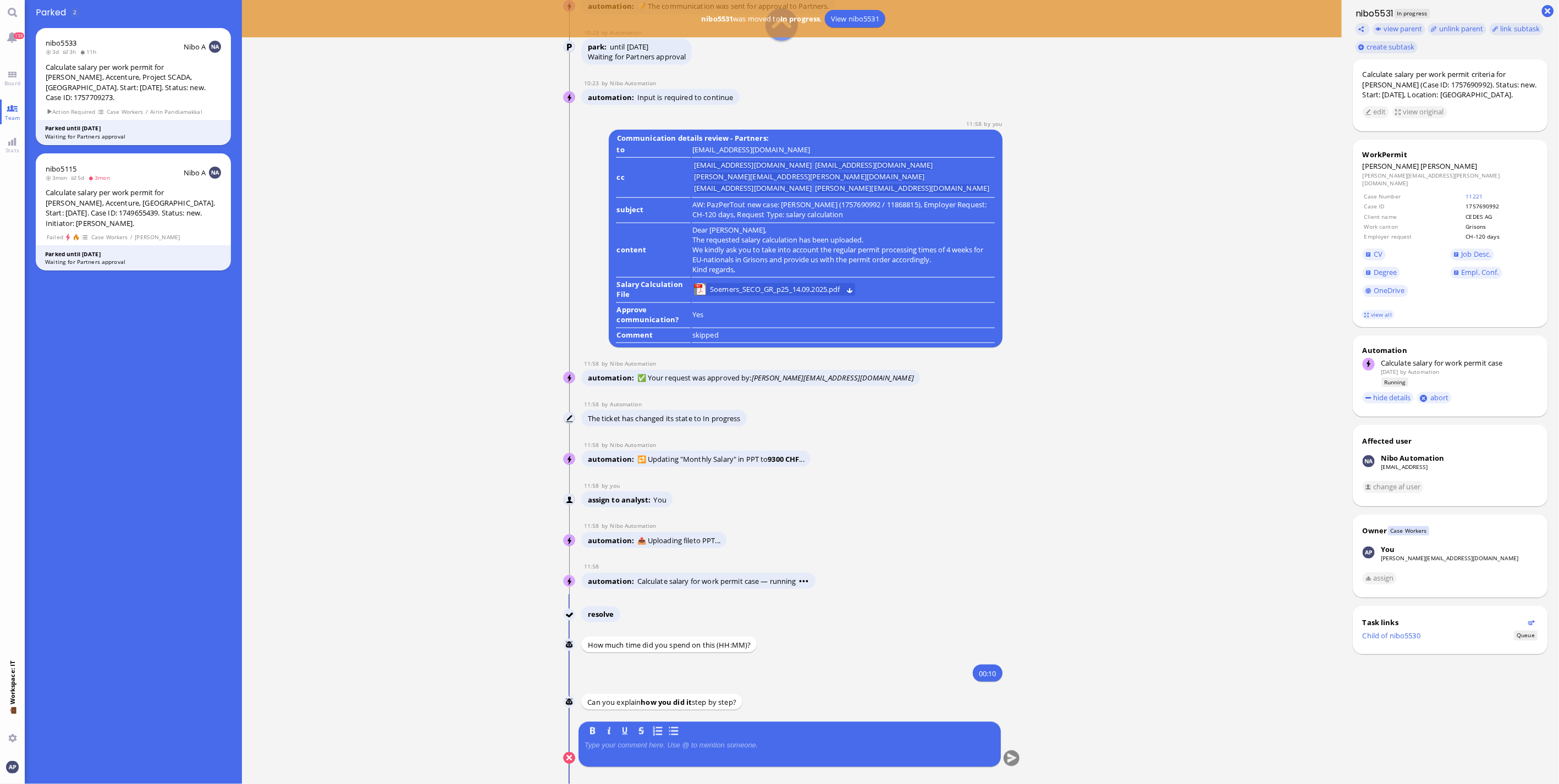
click at [673, 748] on p at bounding box center [790, 745] width 410 height 9
click at [1003, 754] on button "submit" at bounding box center [1011, 758] width 16 height 16
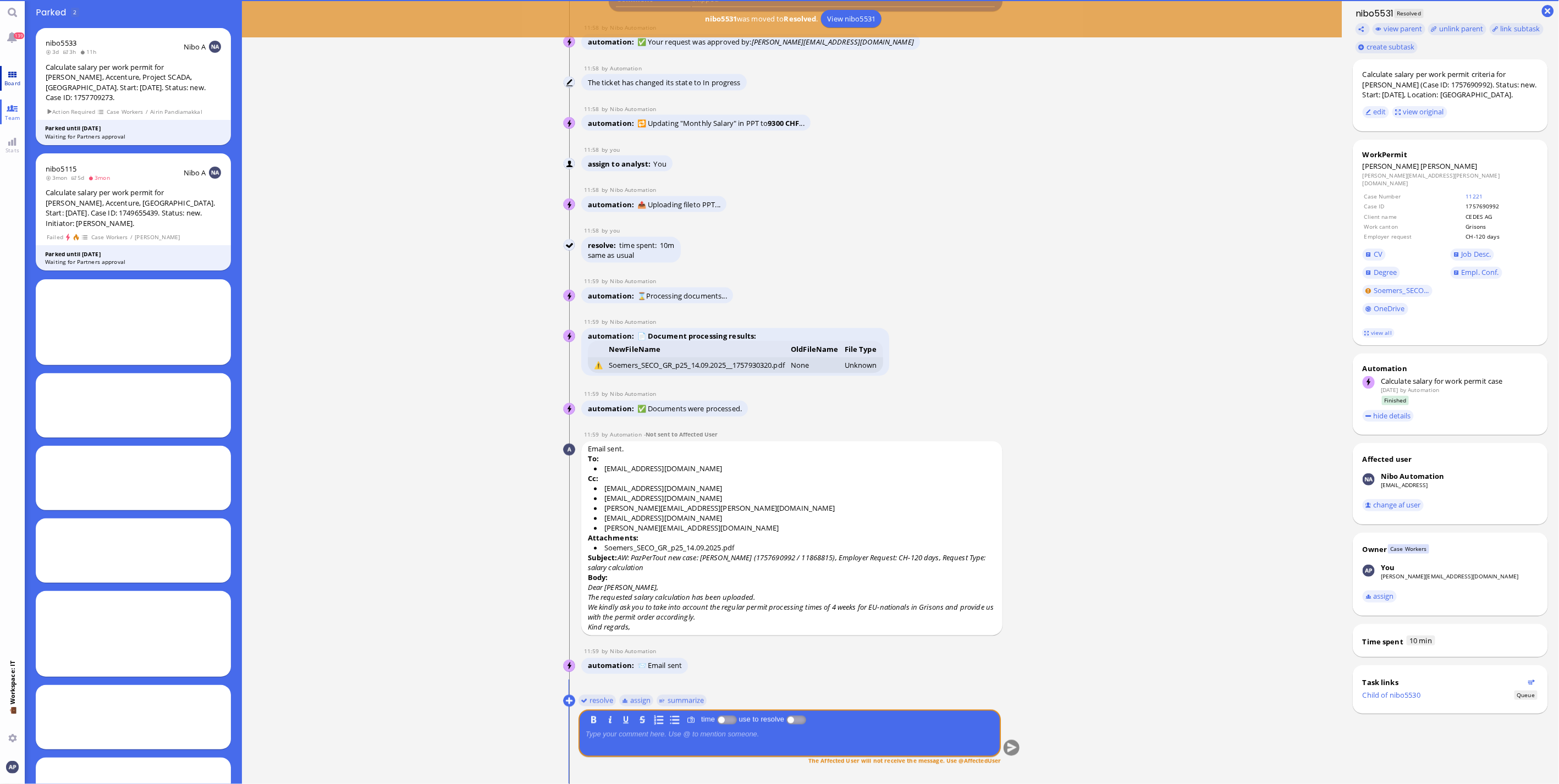
click at [18, 81] on span "Board" at bounding box center [12, 83] width 21 height 8
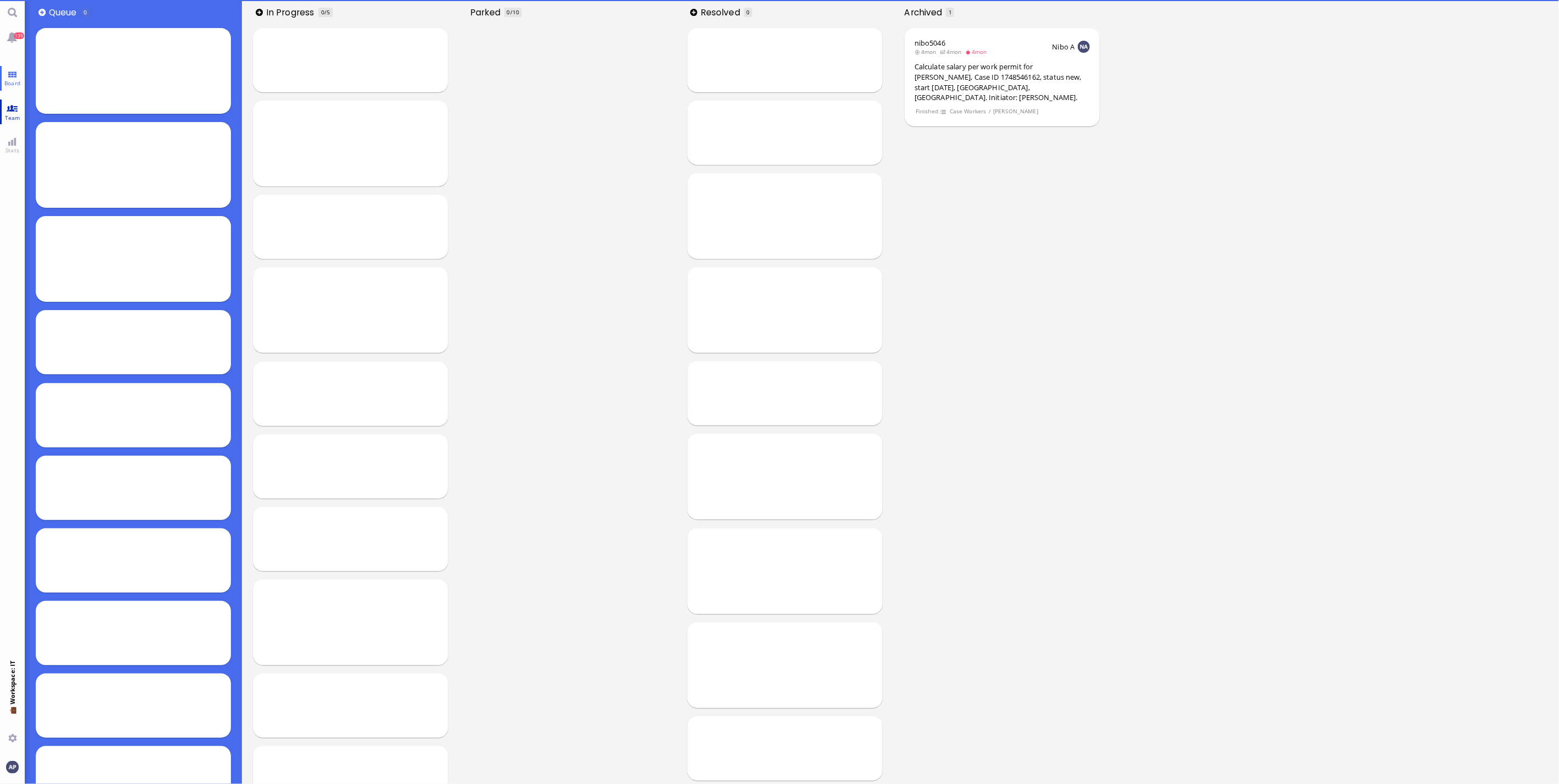
click at [14, 103] on link "Team" at bounding box center [12, 111] width 25 height 25
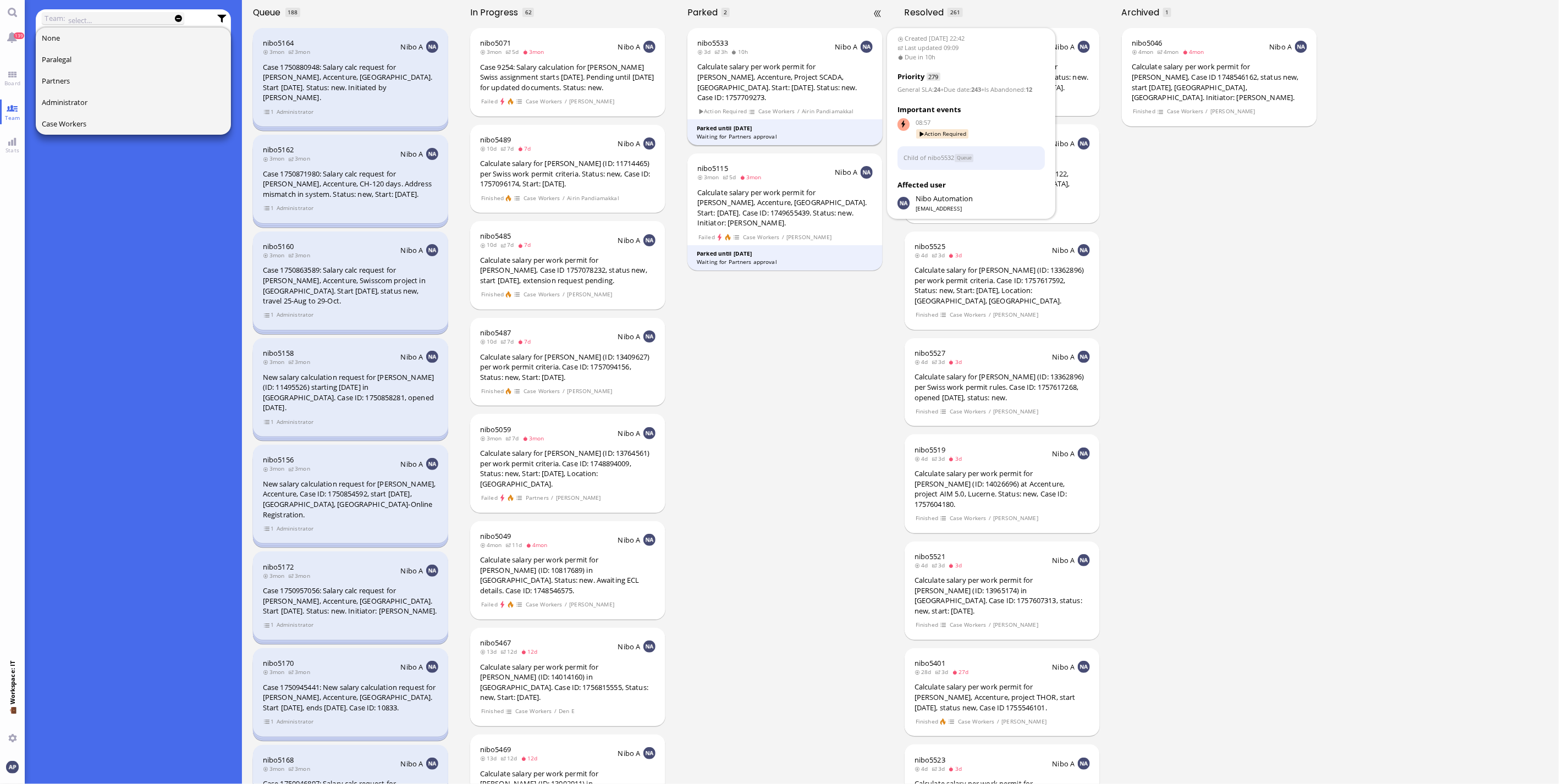
click at [762, 83] on div "Calculate salary per work permit for [PERSON_NAME], Accenture, Project SCADA, […" at bounding box center [785, 82] width 176 height 41
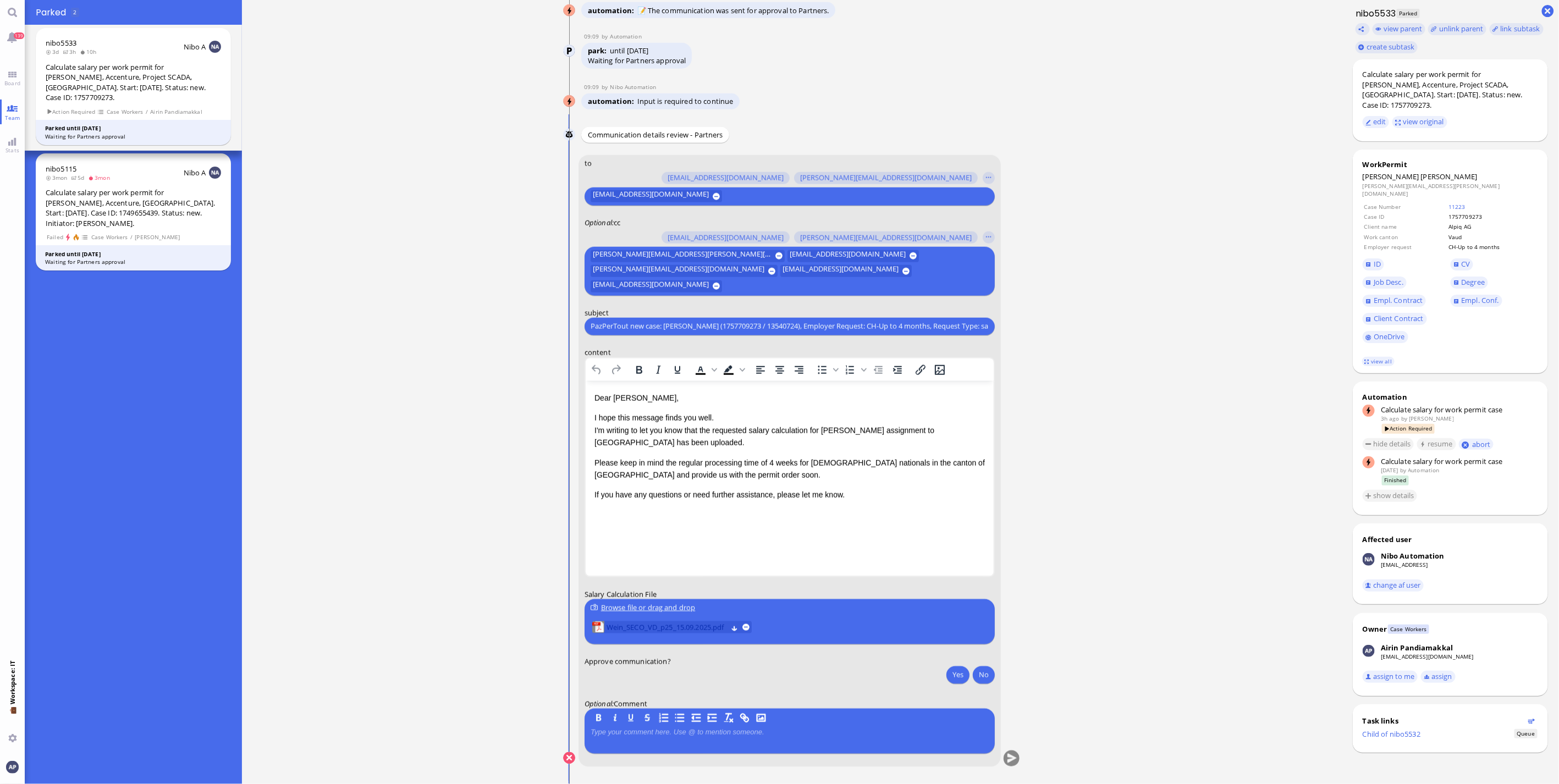
click at [620, 624] on span "Wein_SECO_VD_p25_15.09.2025.pdf" at bounding box center [667, 627] width 121 height 12
click at [947, 672] on button "Yes" at bounding box center [958, 674] width 23 height 18
click at [1003, 762] on button "submit" at bounding box center [1011, 758] width 16 height 16
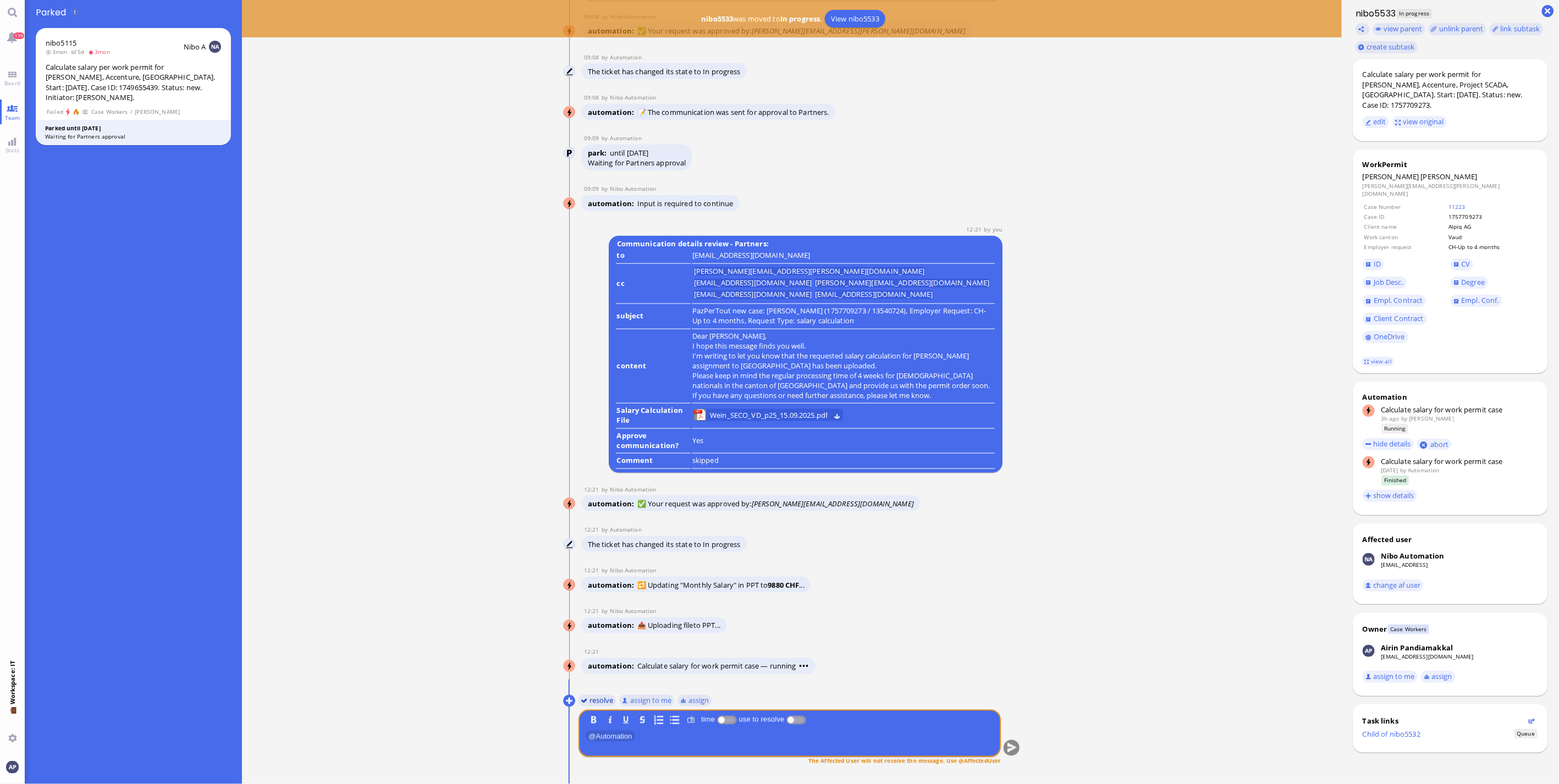
click at [587, 701] on button "resolve" at bounding box center [597, 701] width 38 height 12
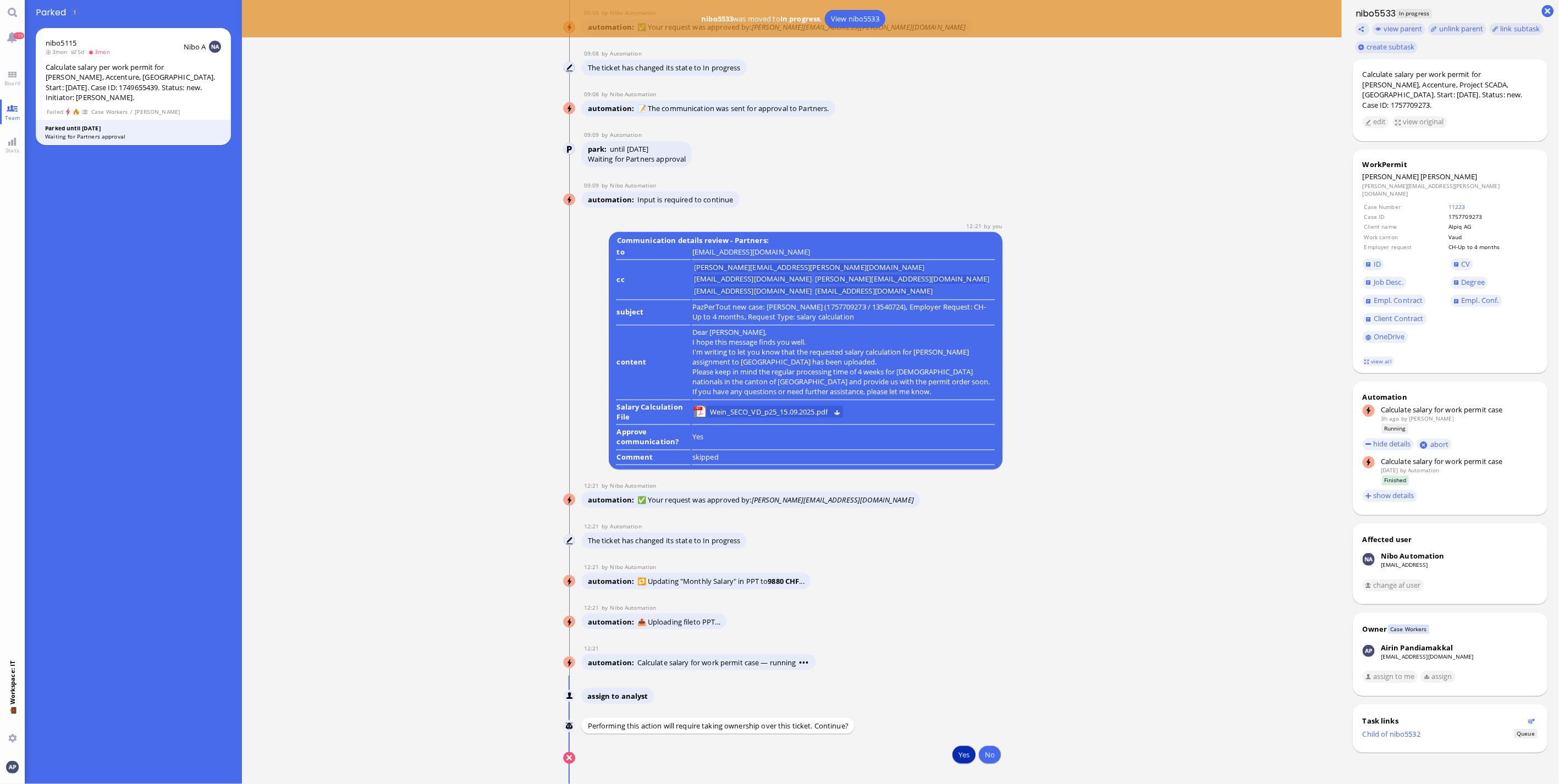
click at [953, 755] on button "Yes" at bounding box center [964, 754] width 23 height 18
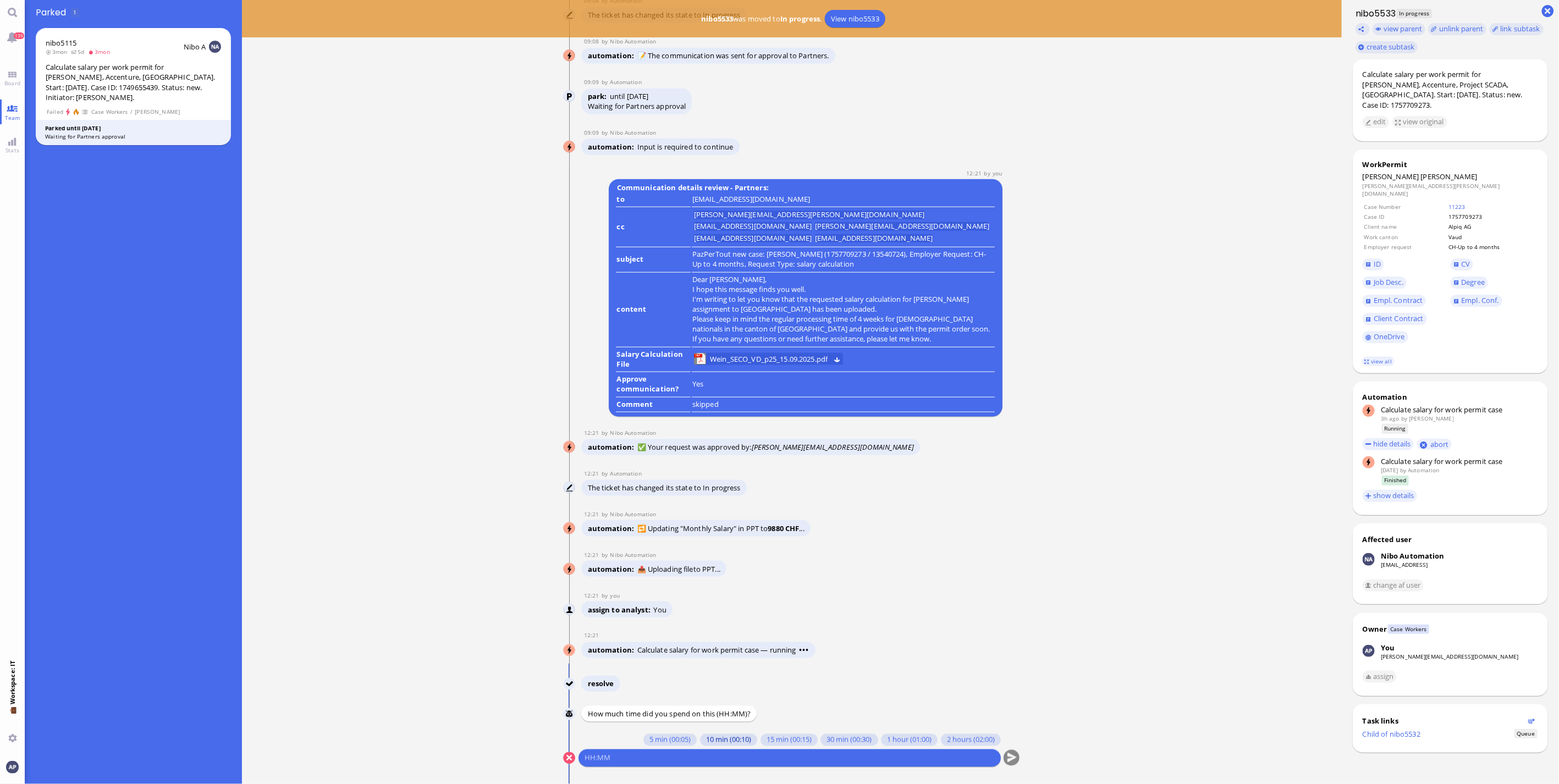
click at [700, 740] on button "10 min (00:10)" at bounding box center [729, 740] width 57 height 12
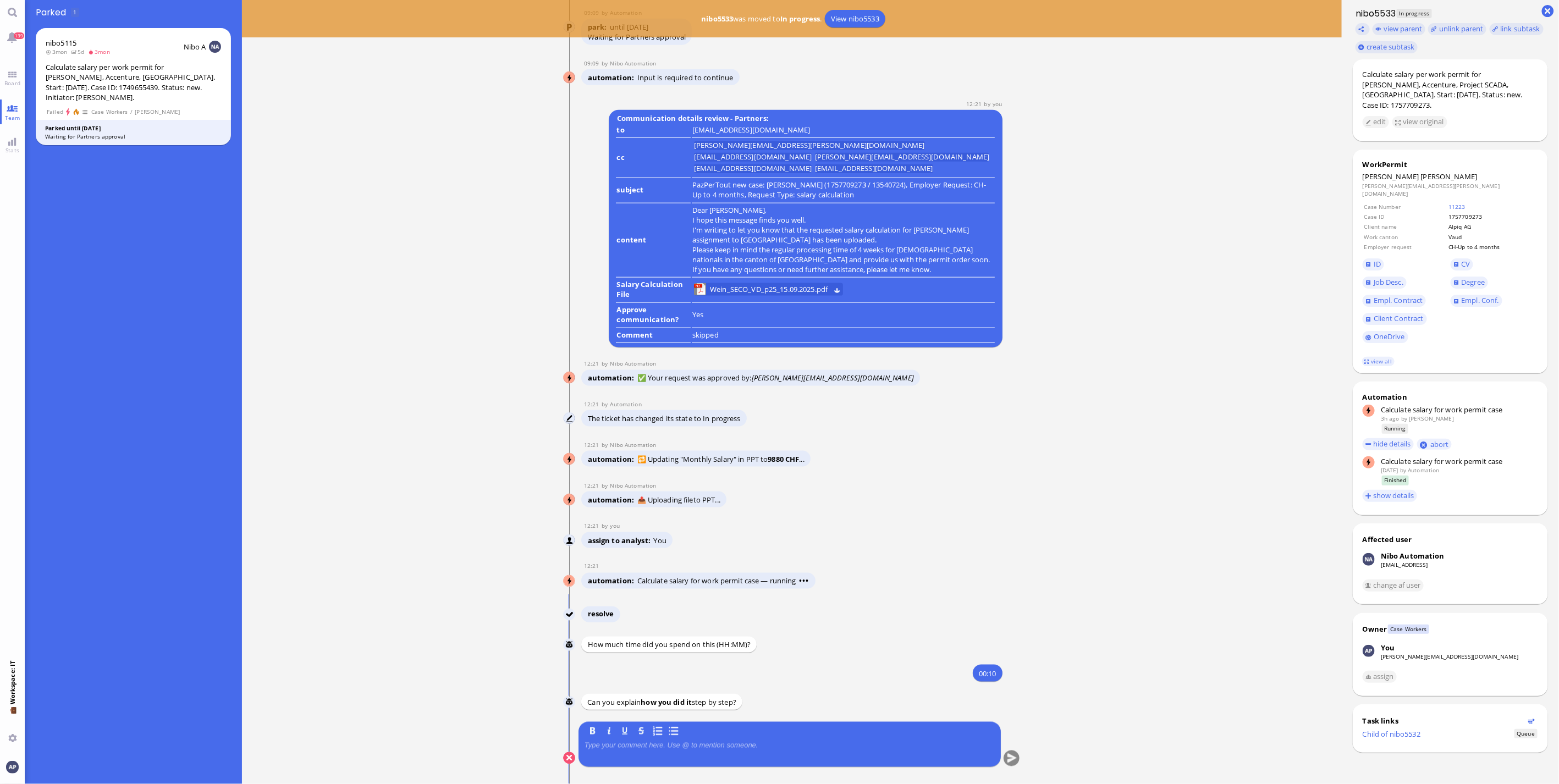
click at [642, 751] on div at bounding box center [790, 753] width 410 height 23
click at [642, 745] on p at bounding box center [790, 745] width 410 height 9
click at [1003, 765] on button "submit" at bounding box center [1011, 758] width 16 height 16
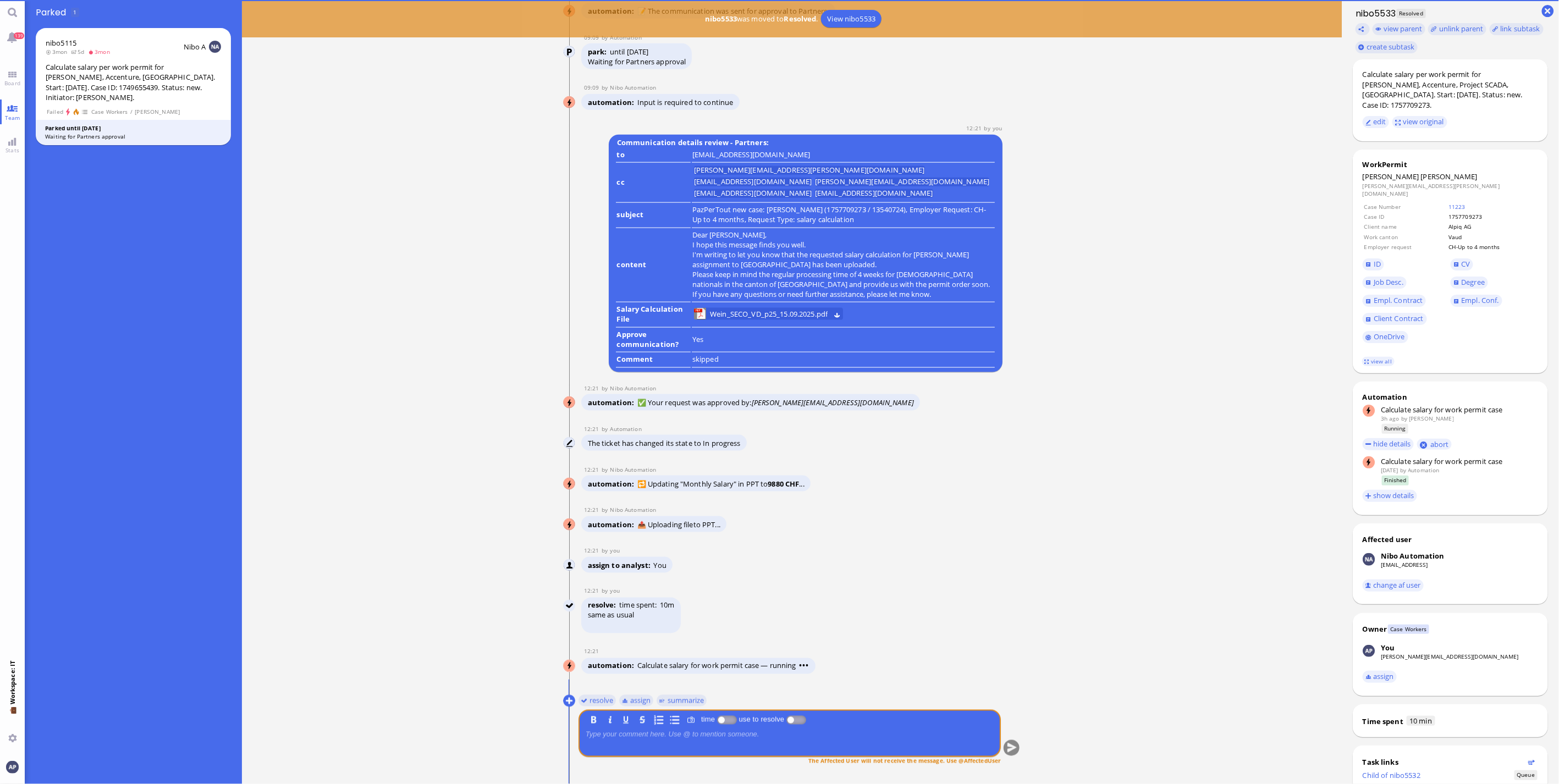
scroll to position [0, 0]
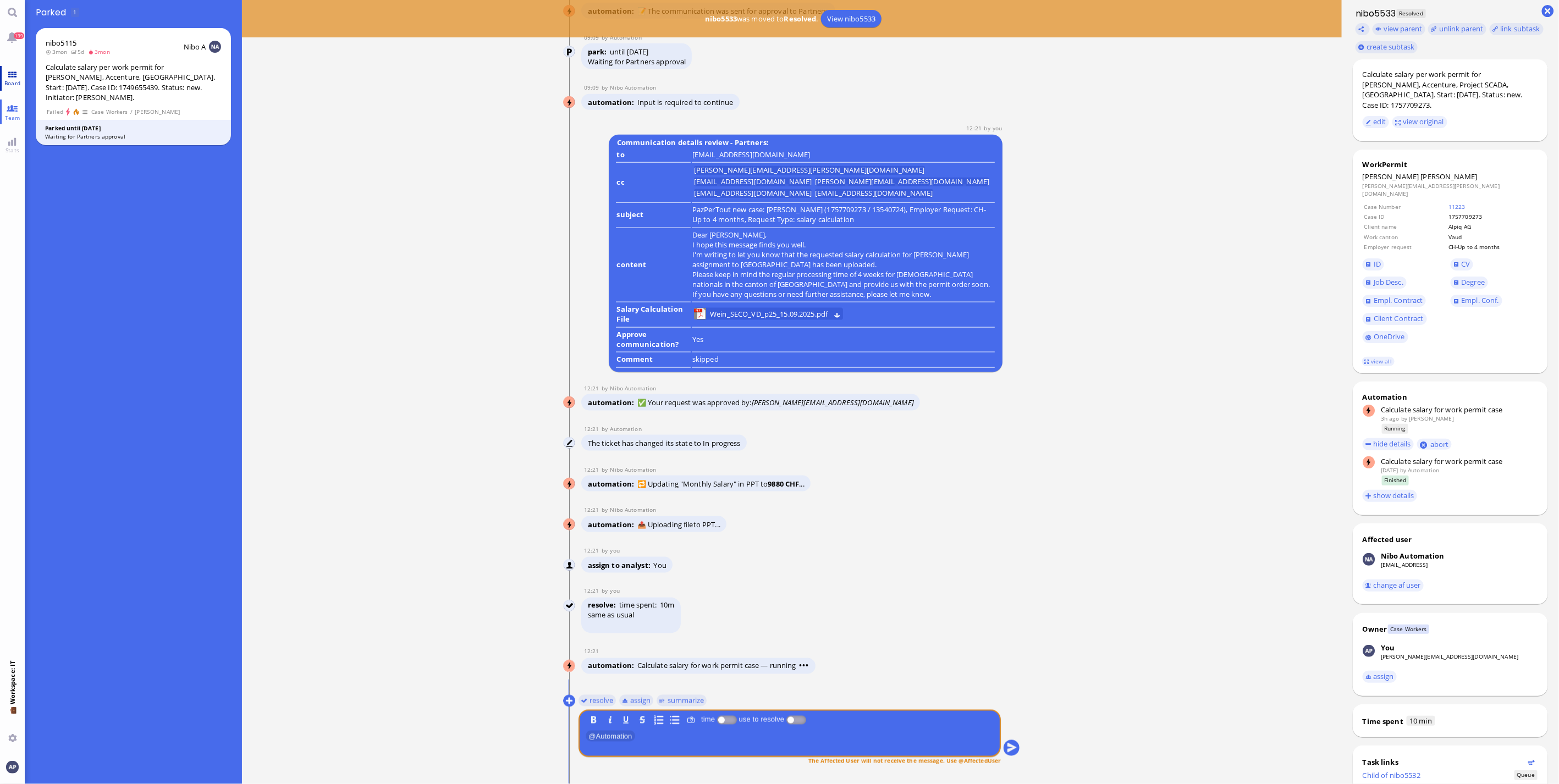
click at [10, 67] on link "Board" at bounding box center [12, 78] width 25 height 25
